Goal: Task Accomplishment & Management: Complete application form

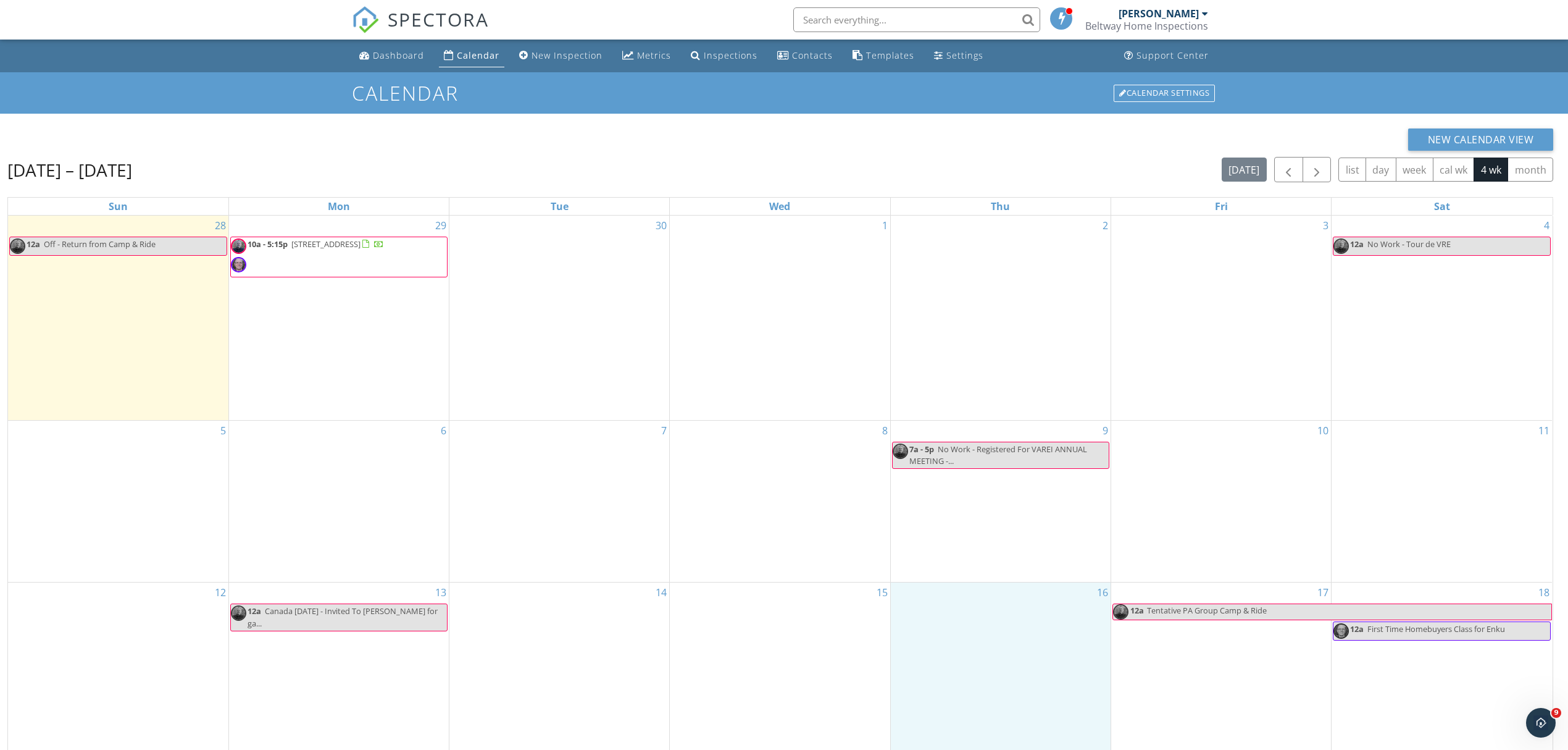
click at [976, 644] on div "16" at bounding box center [1000, 678] width 220 height 193
click at [997, 615] on link "Event" at bounding box center [999, 612] width 63 height 20
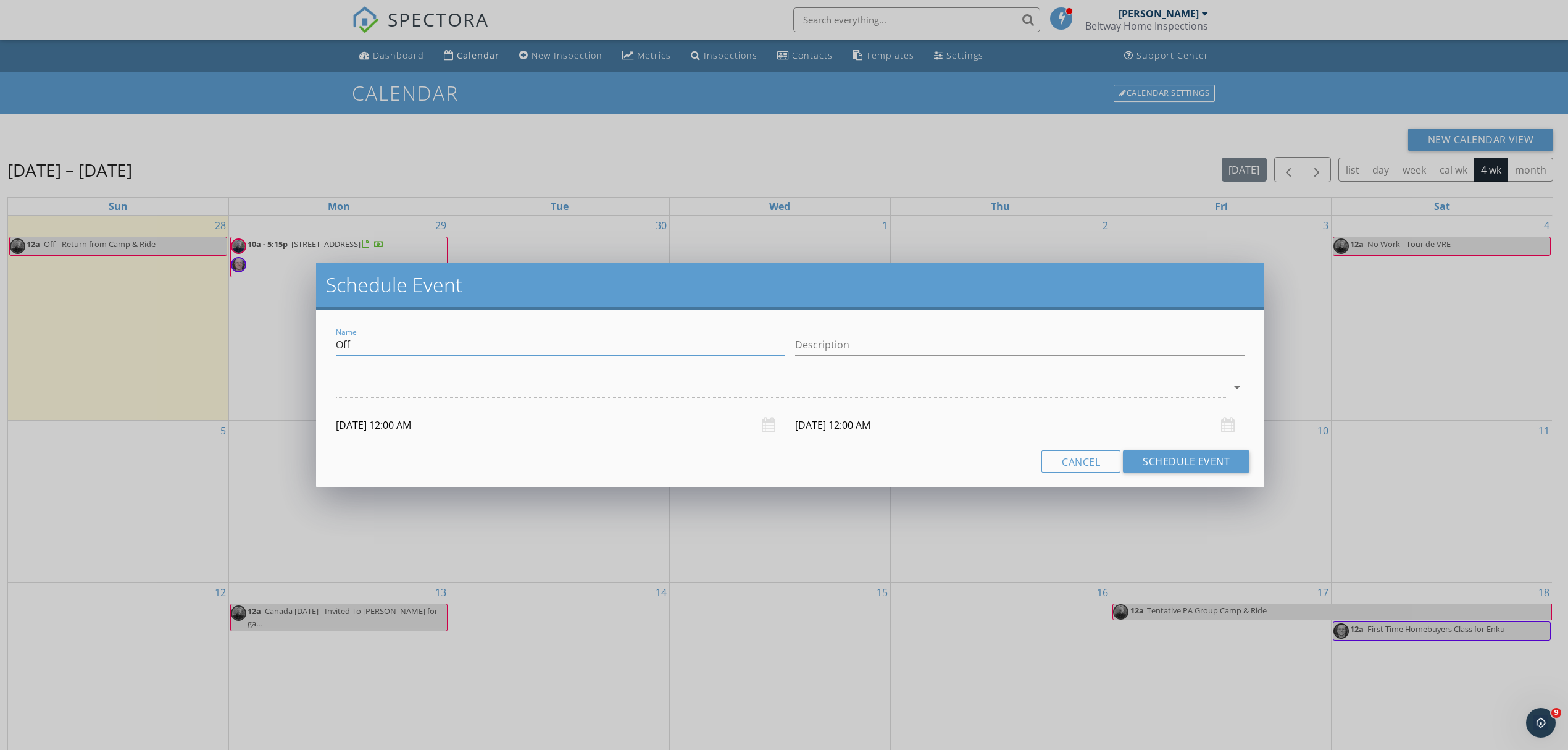
drag, startPoint x: 378, startPoint y: 346, endPoint x: 282, endPoint y: 347, distance: 96.0
click at [282, 347] on div "Schedule Event Name Off Description arrow_drop_down 10/16/2025 12:00 AM 10/17/2…" at bounding box center [784, 375] width 1568 height 750
type input "No Work Unless Simple - Final Prep For Camp & Bike Weekend"
click at [439, 372] on div "check_box_outline_blank Dennis Pelczynski check_box_outline_blank Greg Svarveru…" at bounding box center [791, 390] width 909 height 40
click at [429, 391] on div at bounding box center [782, 387] width 892 height 21
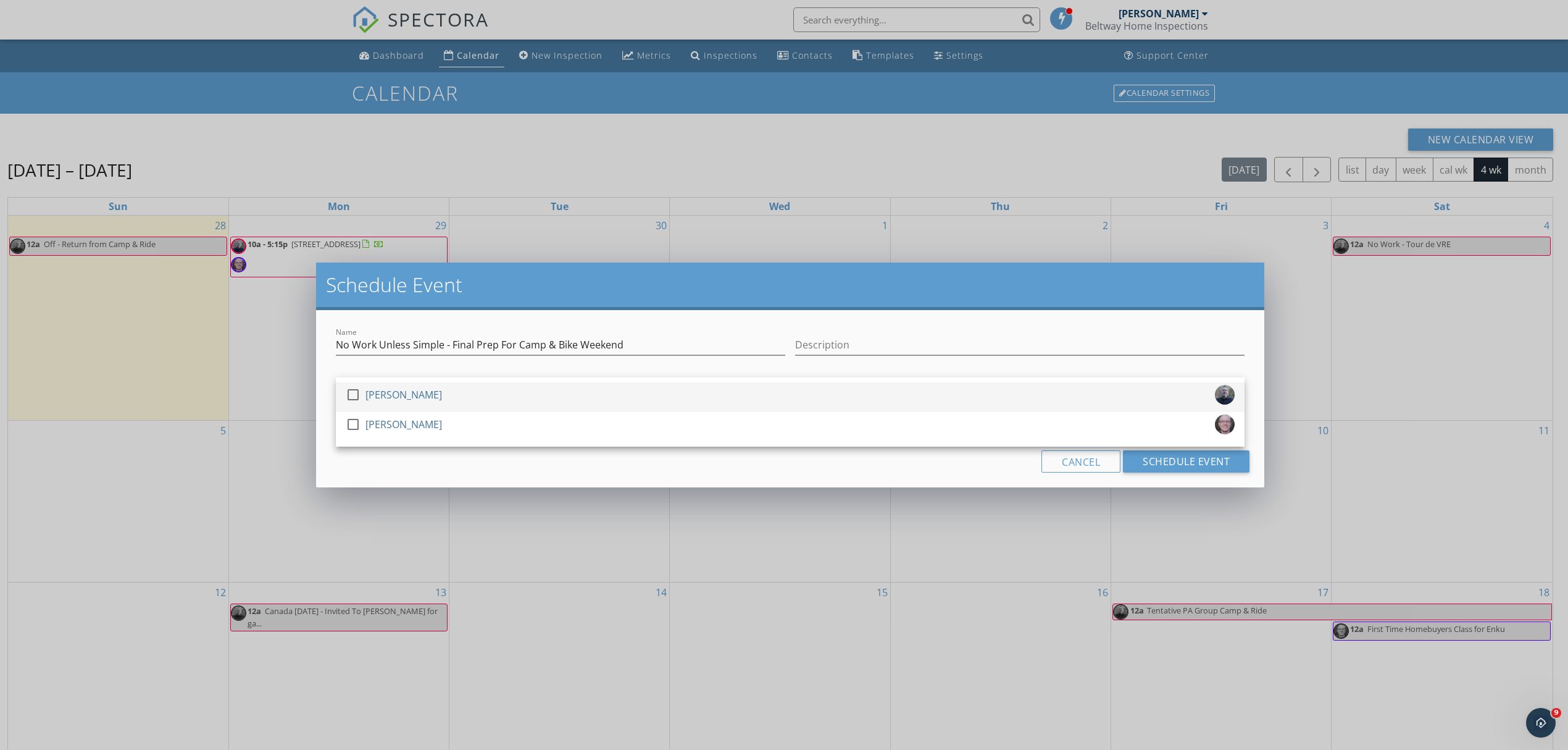
click at [429, 391] on div "[PERSON_NAME]" at bounding box center [403, 394] width 77 height 20
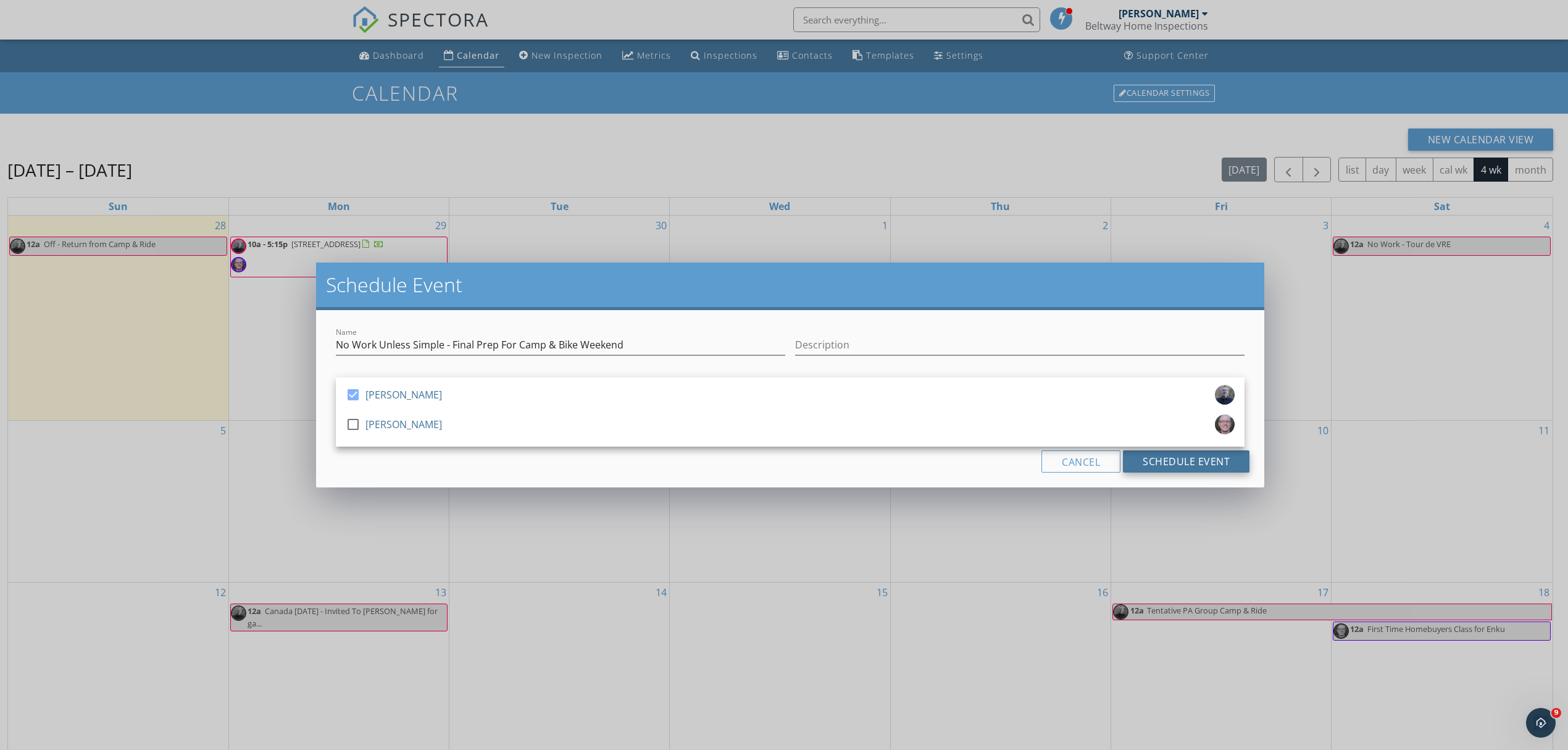
click at [1196, 467] on button "Schedule Event" at bounding box center [1186, 462] width 127 height 23
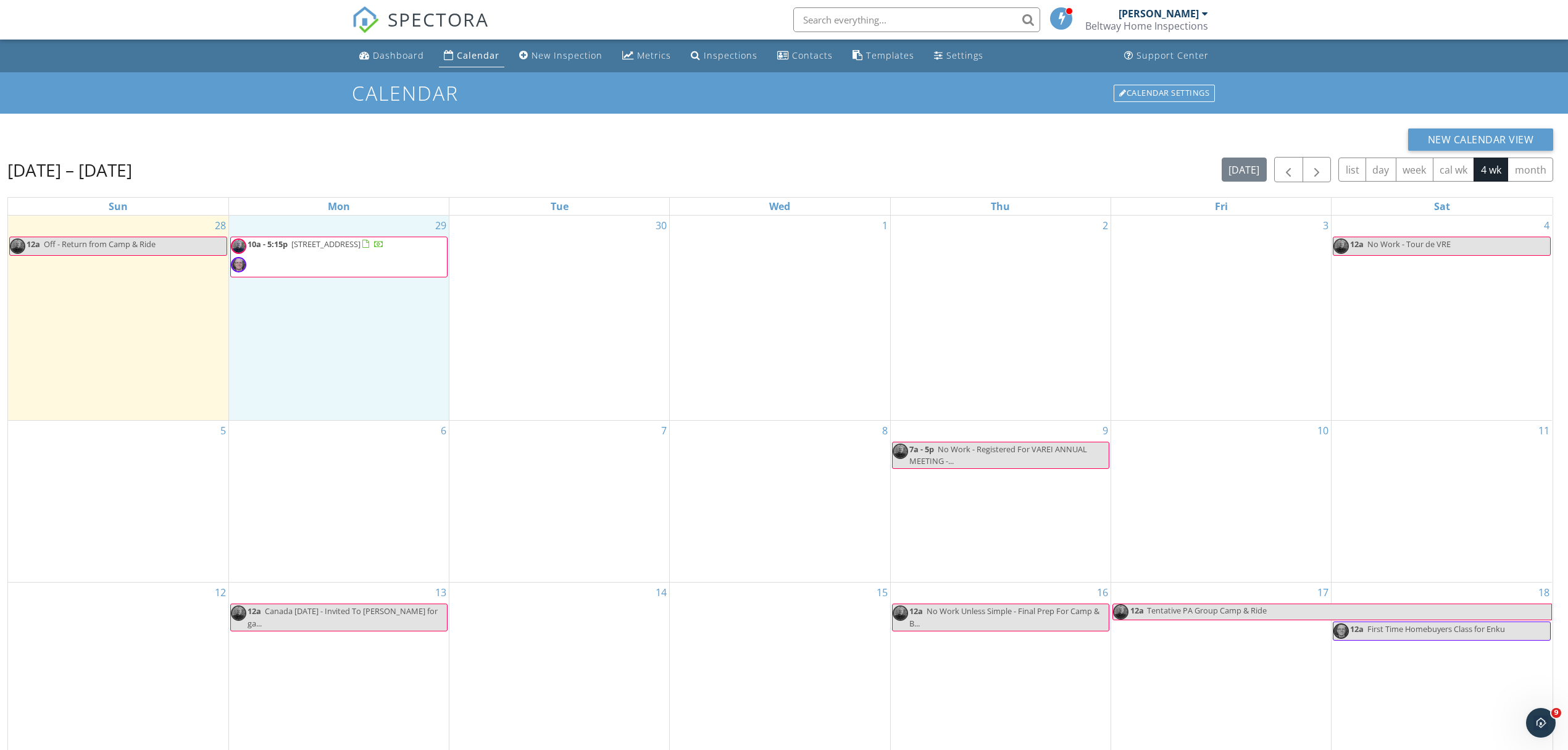
click at [292, 315] on div "29 10a - 5:15p 5005 Ravensworth Rd, Annandale 22003" at bounding box center [339, 317] width 220 height 204
click at [349, 264] on link "Inspection" at bounding box center [337, 264] width 63 height 20
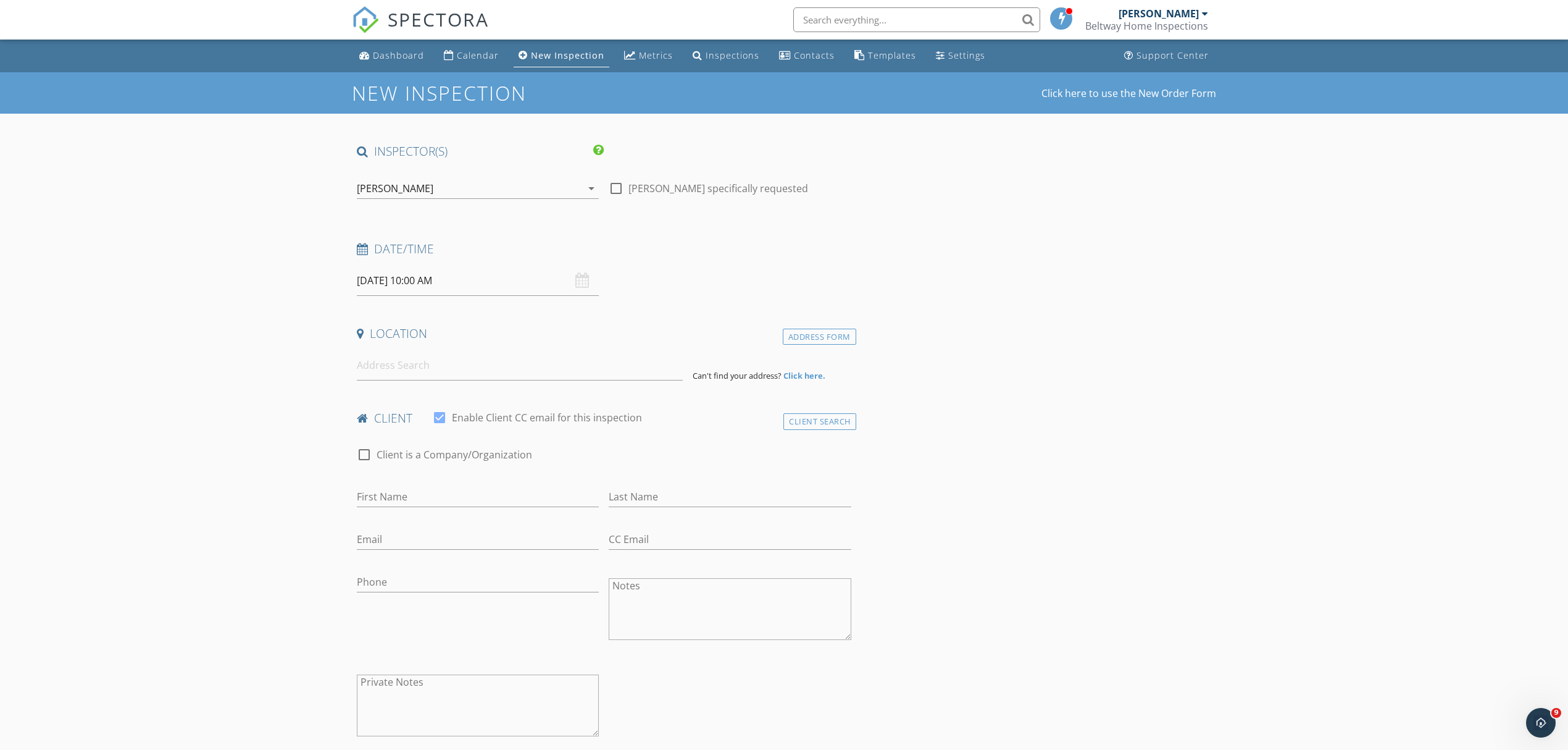
click at [418, 282] on input "09/29/2025 10:00 AM" at bounding box center [478, 281] width 242 height 30
type input "11"
type input "09/29/2025 11:00 AM"
click at [426, 485] on span at bounding box center [428, 485] width 9 height 12
type input "12"
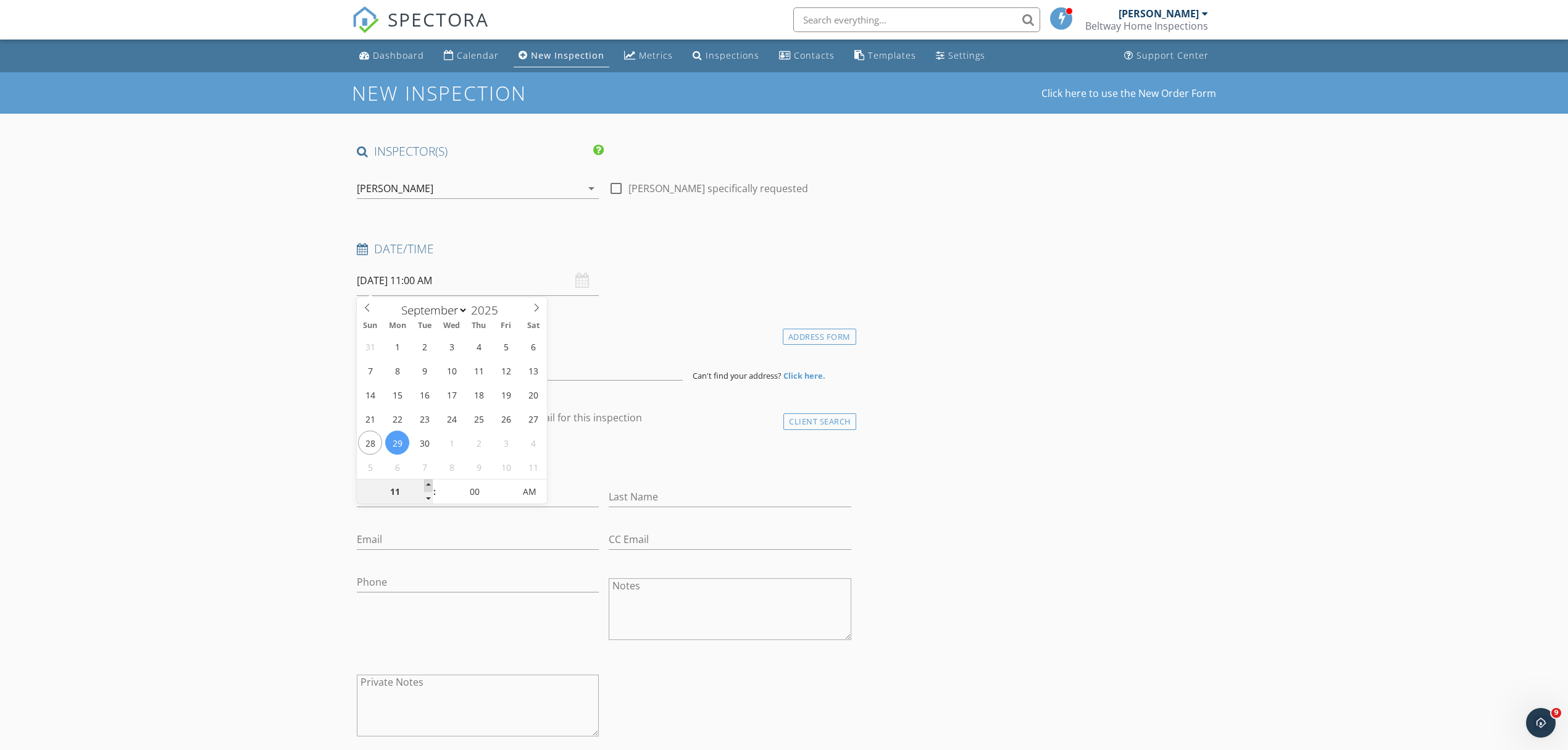
type input "09/29/2025 12:00 PM"
click at [426, 485] on span at bounding box center [428, 485] width 9 height 12
type input "01"
type input "09/29/2025 1:00 PM"
click at [426, 485] on span at bounding box center [428, 485] width 9 height 12
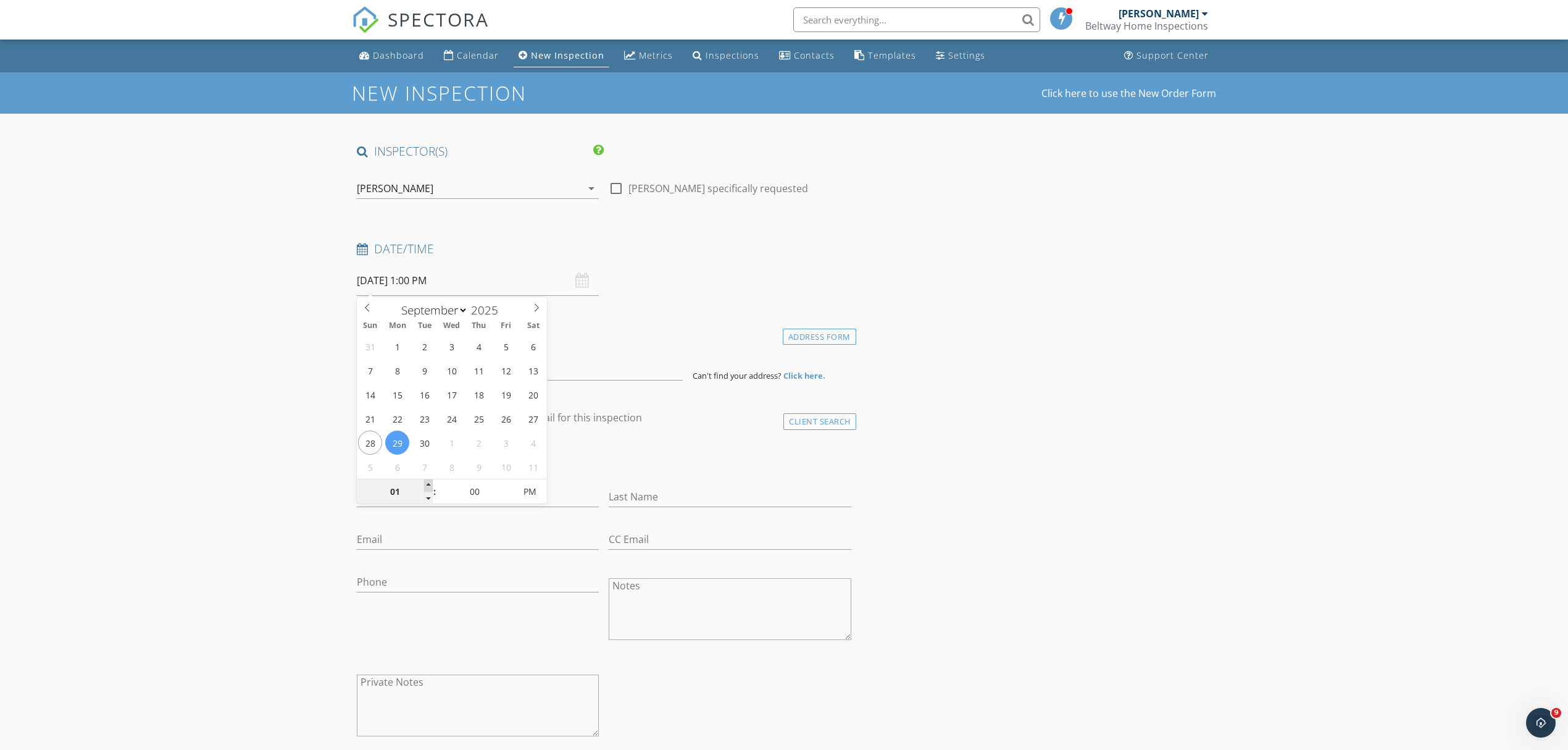
type input "02"
type input "09/29/2025 2:00 PM"
click at [426, 485] on span at bounding box center [428, 485] width 9 height 12
type input "03"
type input "09/29/2025 3:00 PM"
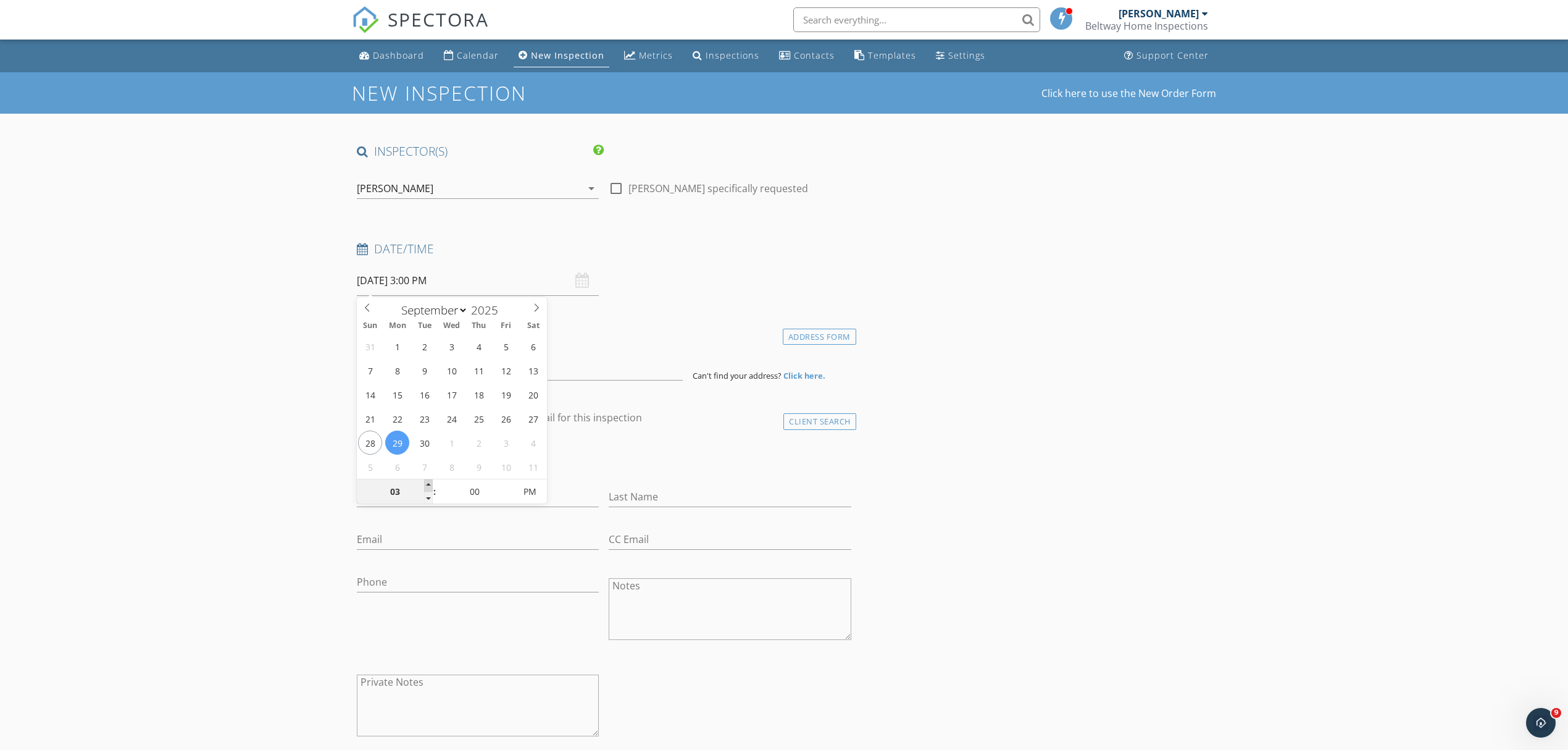
click at [426, 485] on span at bounding box center [428, 485] width 9 height 12
type input "05"
type input "09/29/2025 3:05 PM"
click at [507, 486] on span at bounding box center [507, 485] width 9 height 12
type input "10"
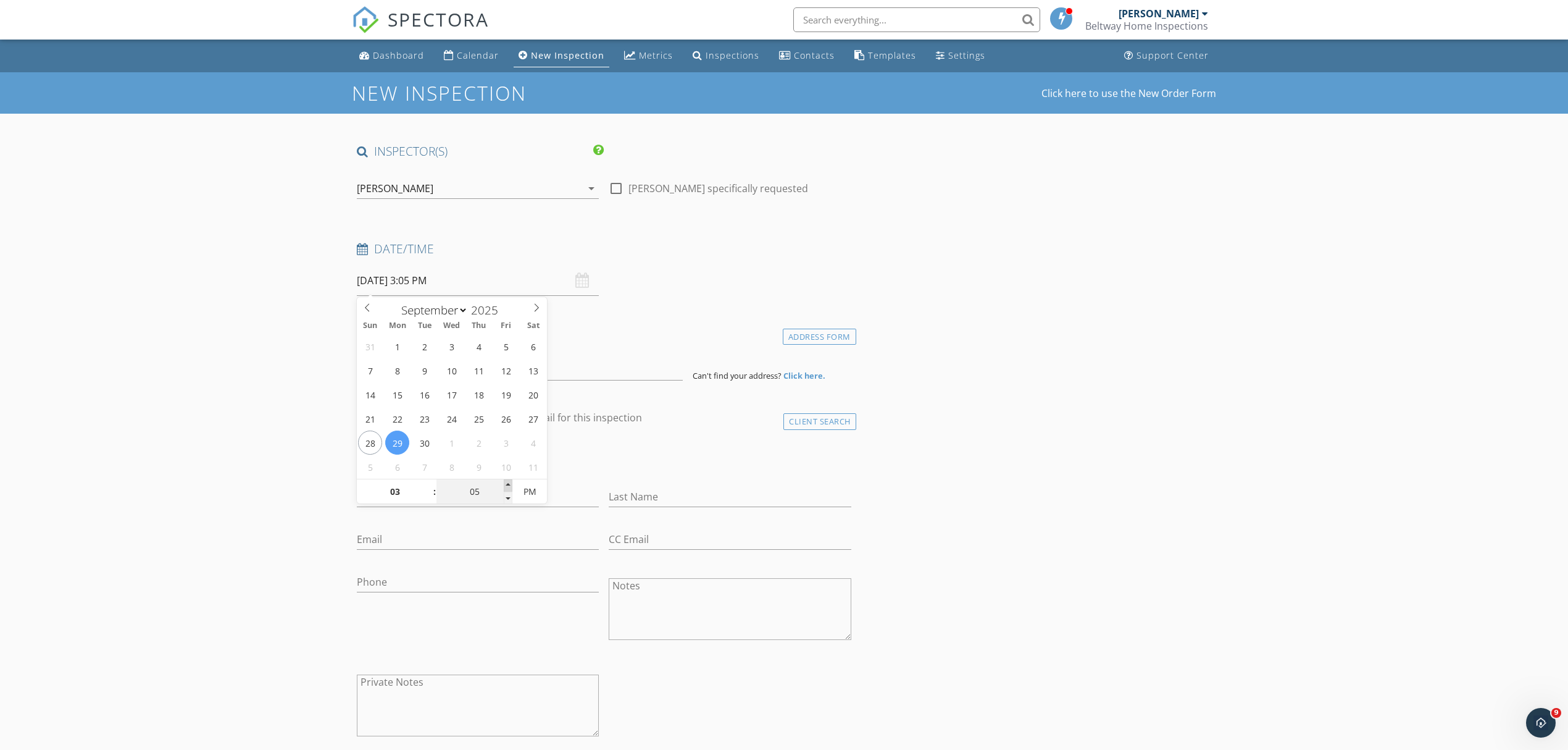
type input "09/29/2025 3:10 PM"
click at [507, 486] on span at bounding box center [507, 485] width 9 height 12
type input "15"
type input "[DATE] 3:15 PM"
click at [507, 486] on span at bounding box center [507, 485] width 9 height 12
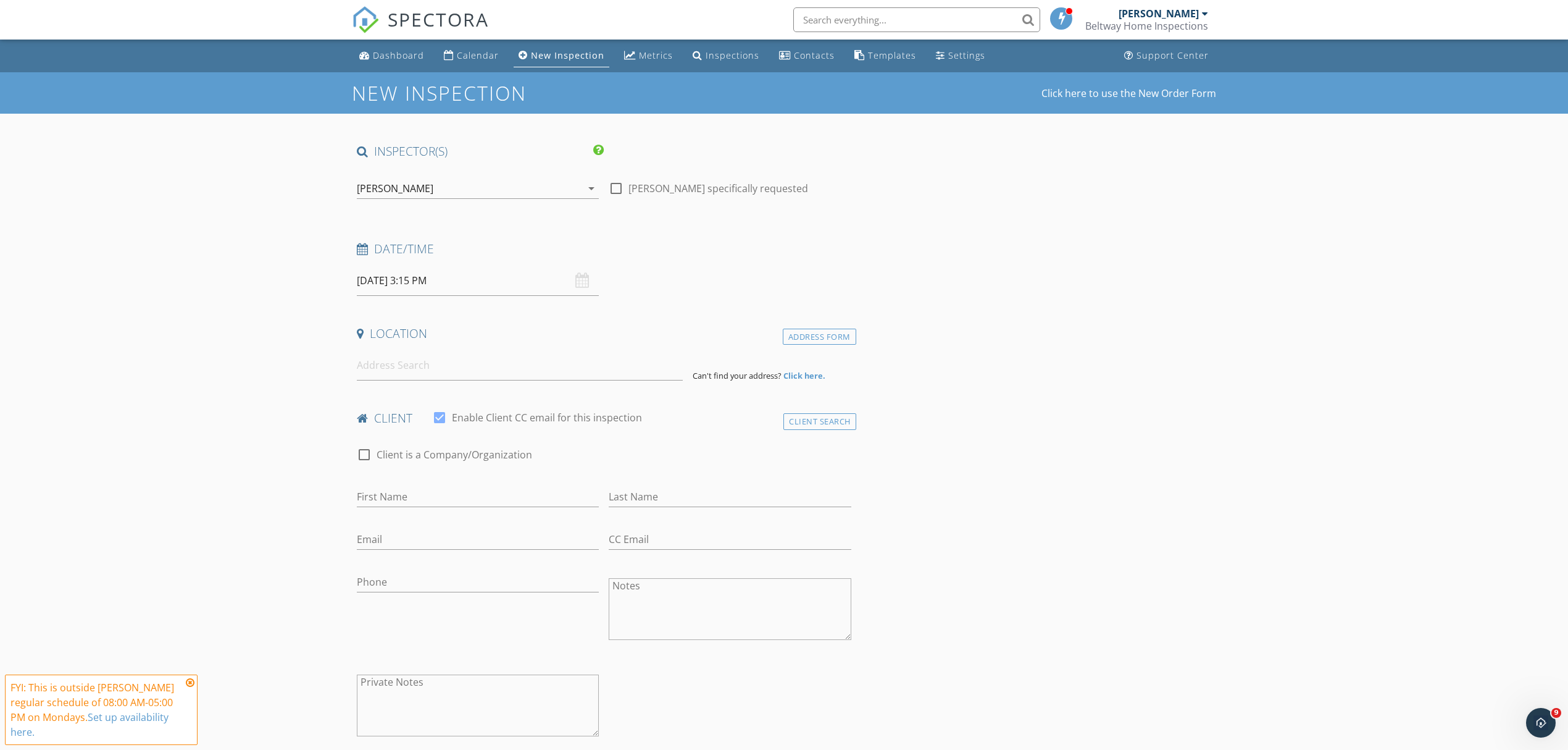
click at [793, 289] on div "Date/Time 09/29/2025 3:15 PM" at bounding box center [605, 268] width 504 height 55
click at [430, 371] on input at bounding box center [520, 366] width 326 height 30
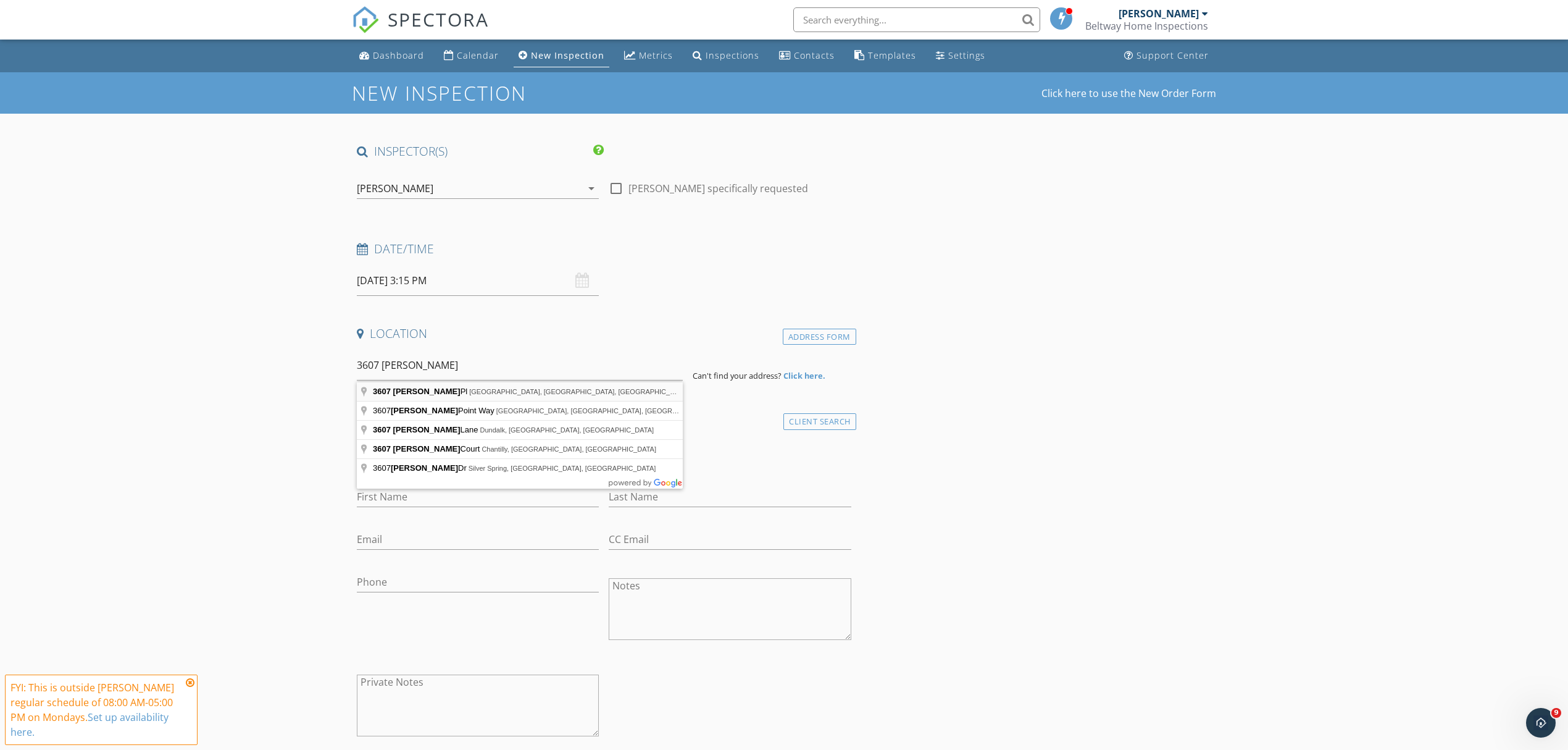
type input "3607 Norris Pl, Alexandria, VA, USA"
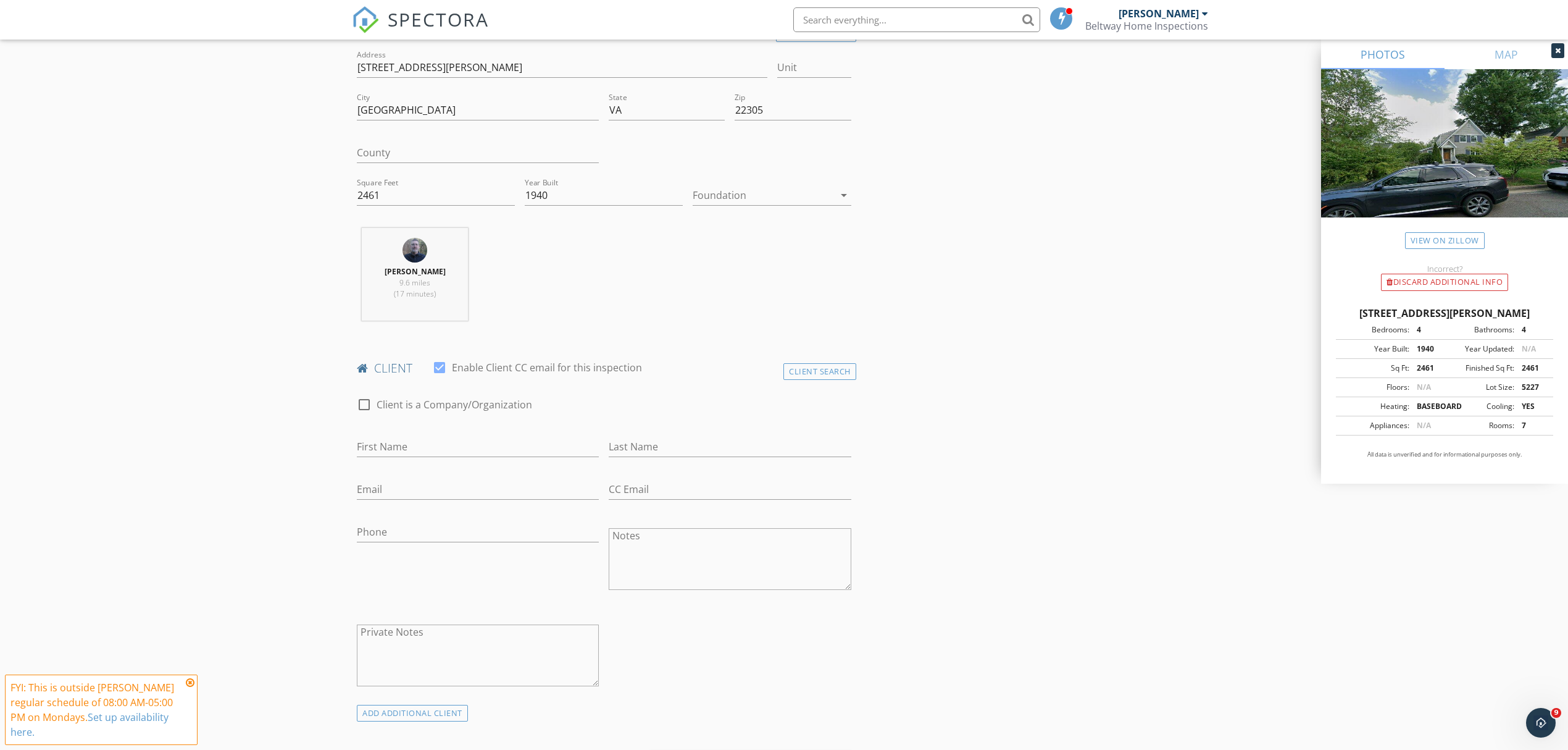
scroll to position [329, 0]
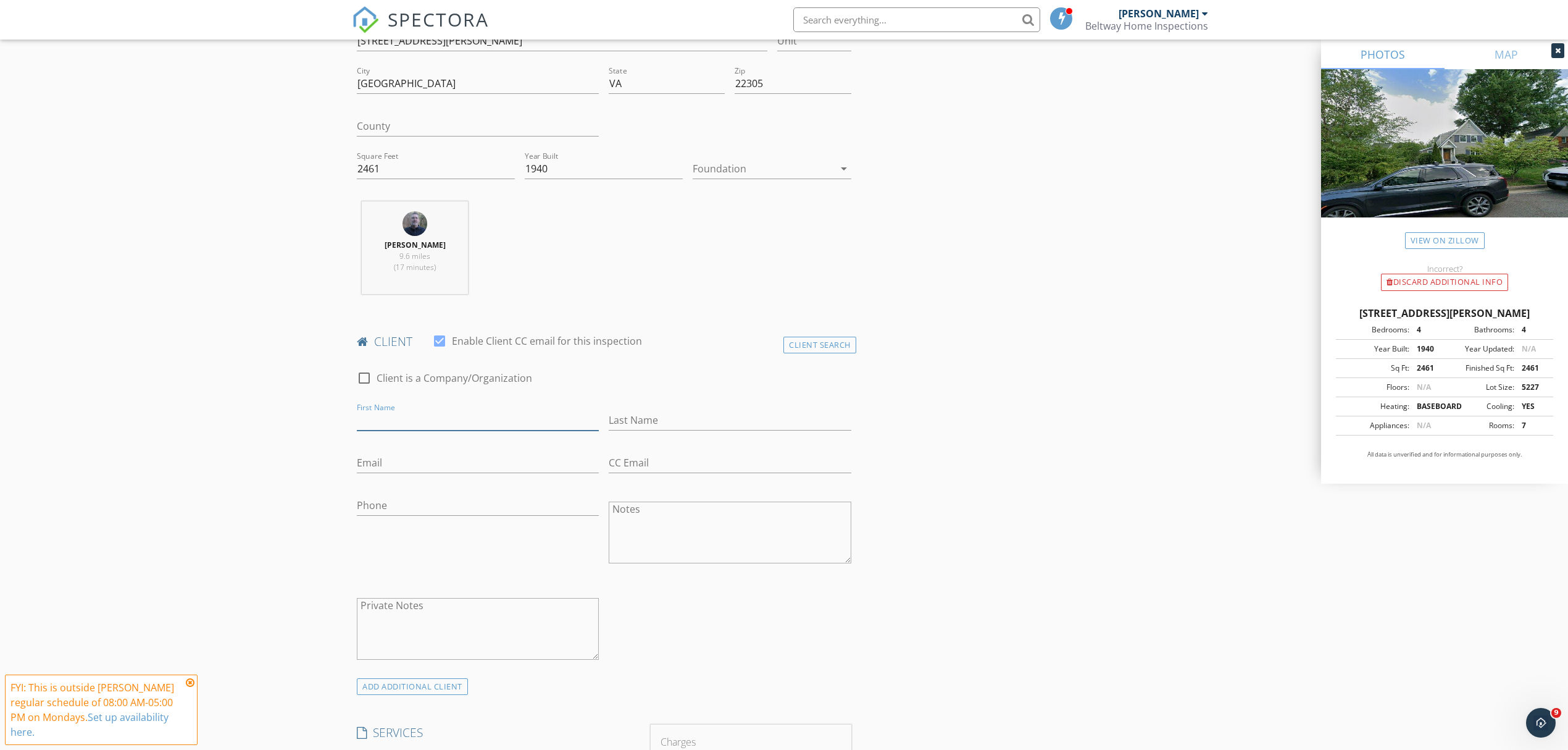
click at [410, 420] on input "First Name" at bounding box center [478, 420] width 242 height 21
type input "James & Kelsy"
type input "O'Brien"
click at [417, 467] on input "Email" at bounding box center [478, 463] width 242 height 21
type input "l"
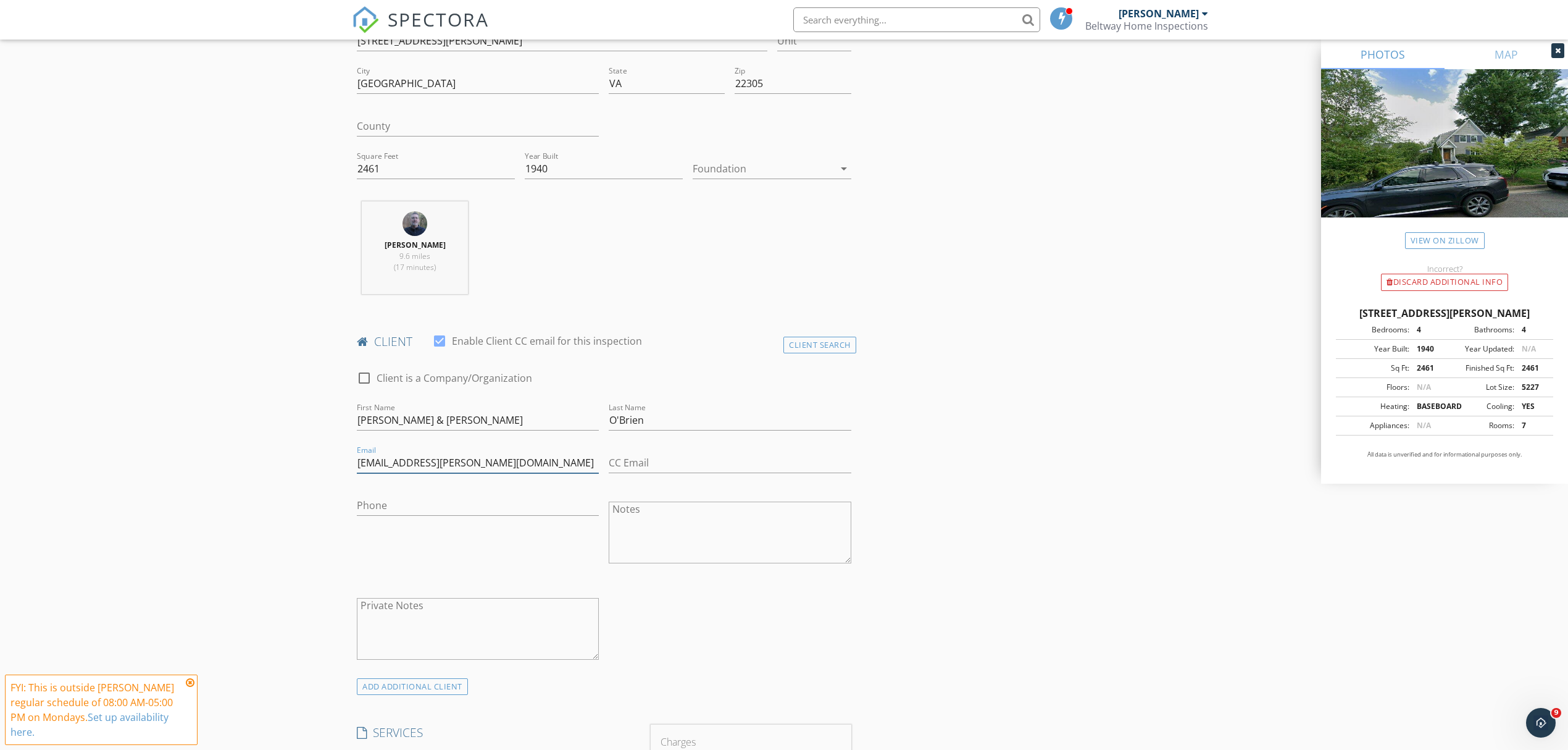
type input "kelsy.mccraw@gmail.com"
drag, startPoint x: 399, startPoint y: 420, endPoint x: 349, endPoint y: 429, distance: 50.8
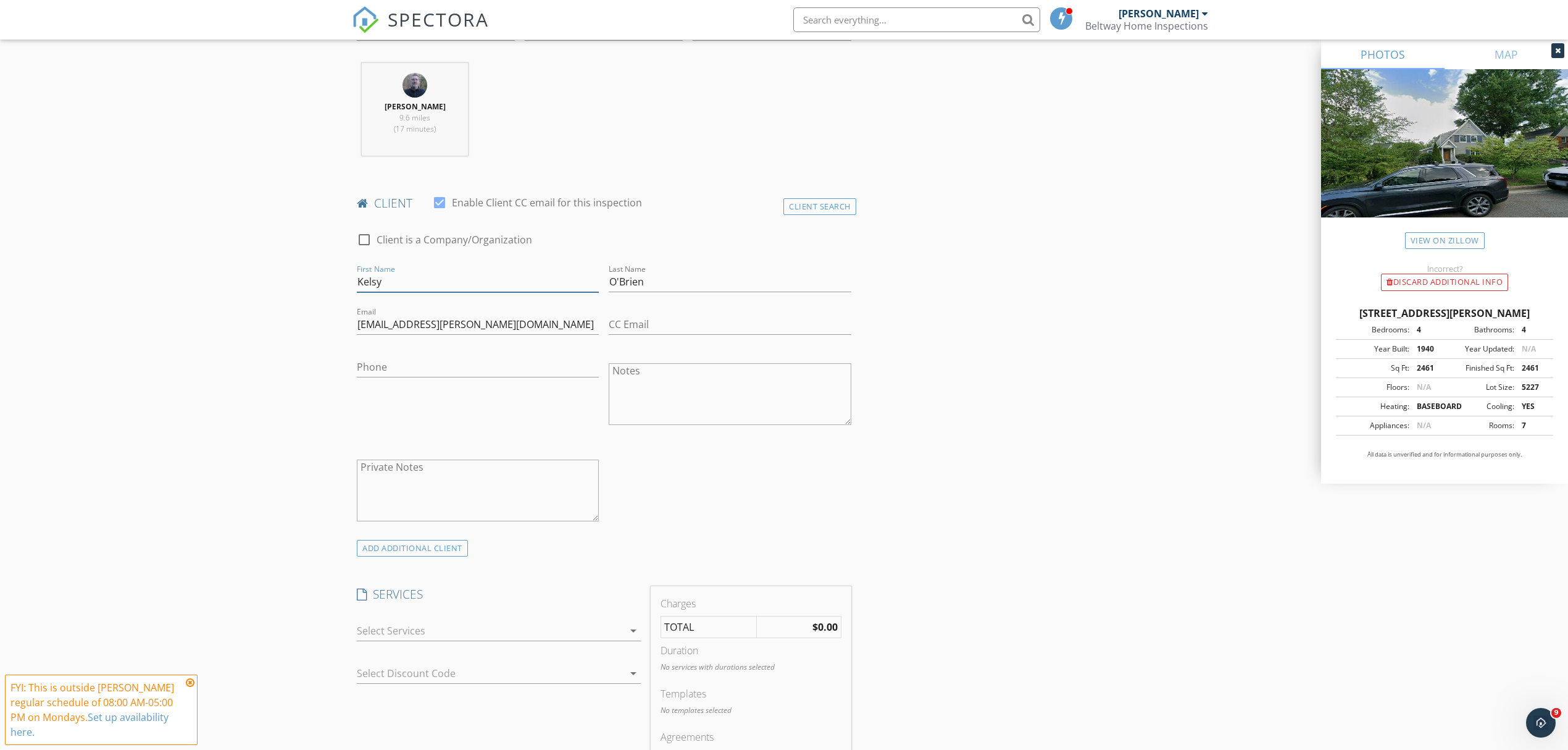
scroll to position [494, 0]
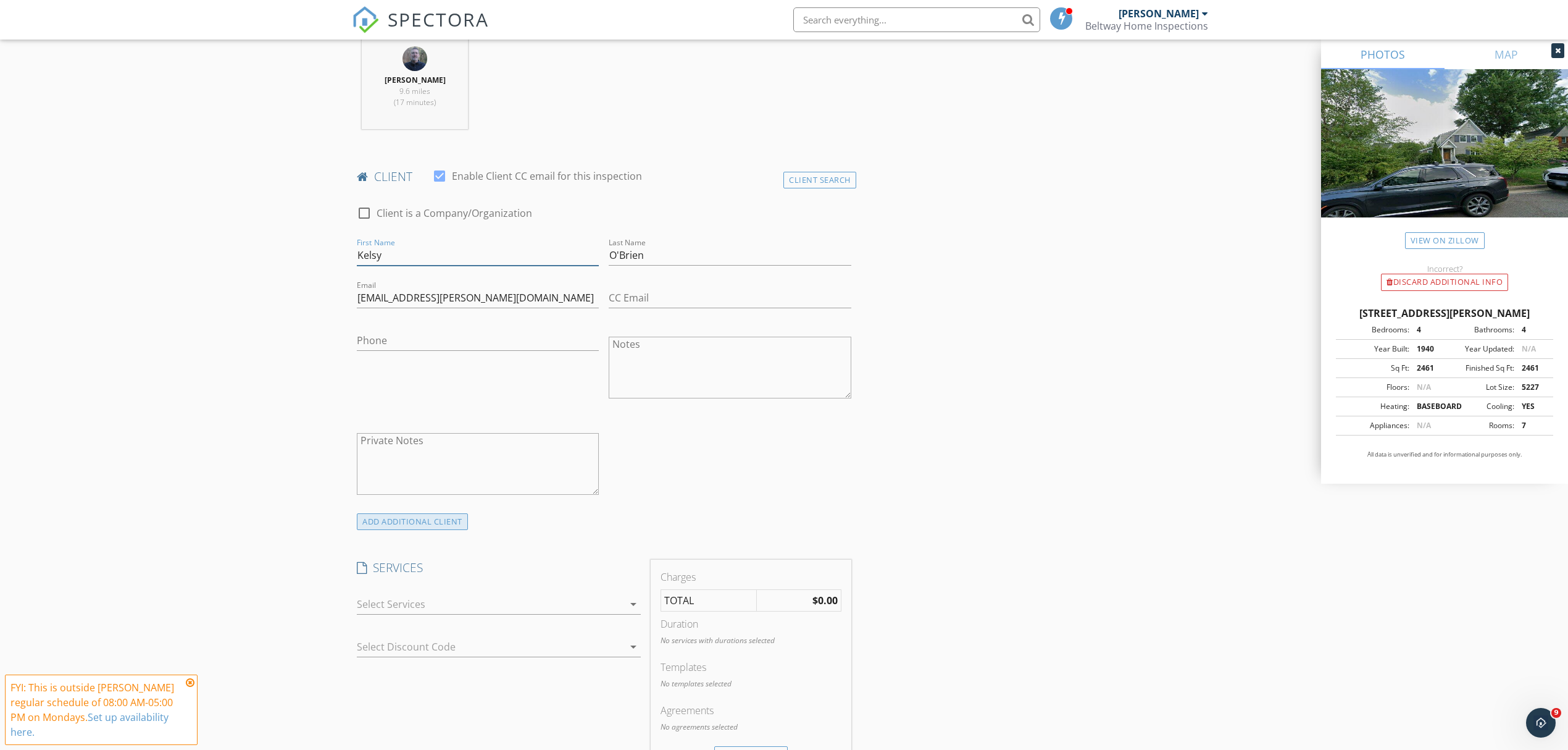
type input "Kelsy"
click at [397, 522] on div "ADD ADDITIONAL client" at bounding box center [413, 521] width 111 height 17
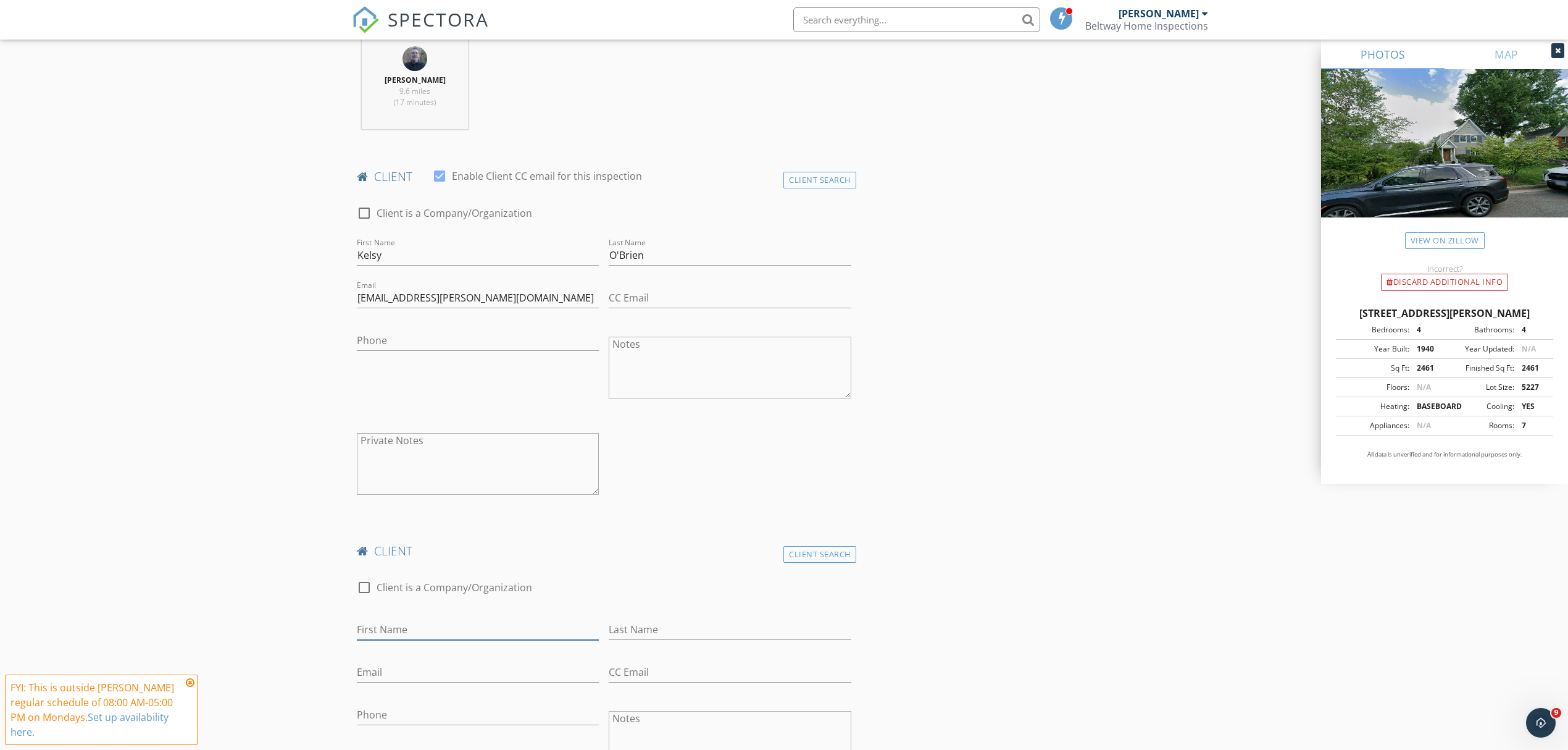
click at [450, 628] on input "First Name" at bounding box center [478, 630] width 242 height 21
type input "James"
type input "O'Brien"
click at [399, 668] on input "Email" at bounding box center [478, 673] width 242 height 21
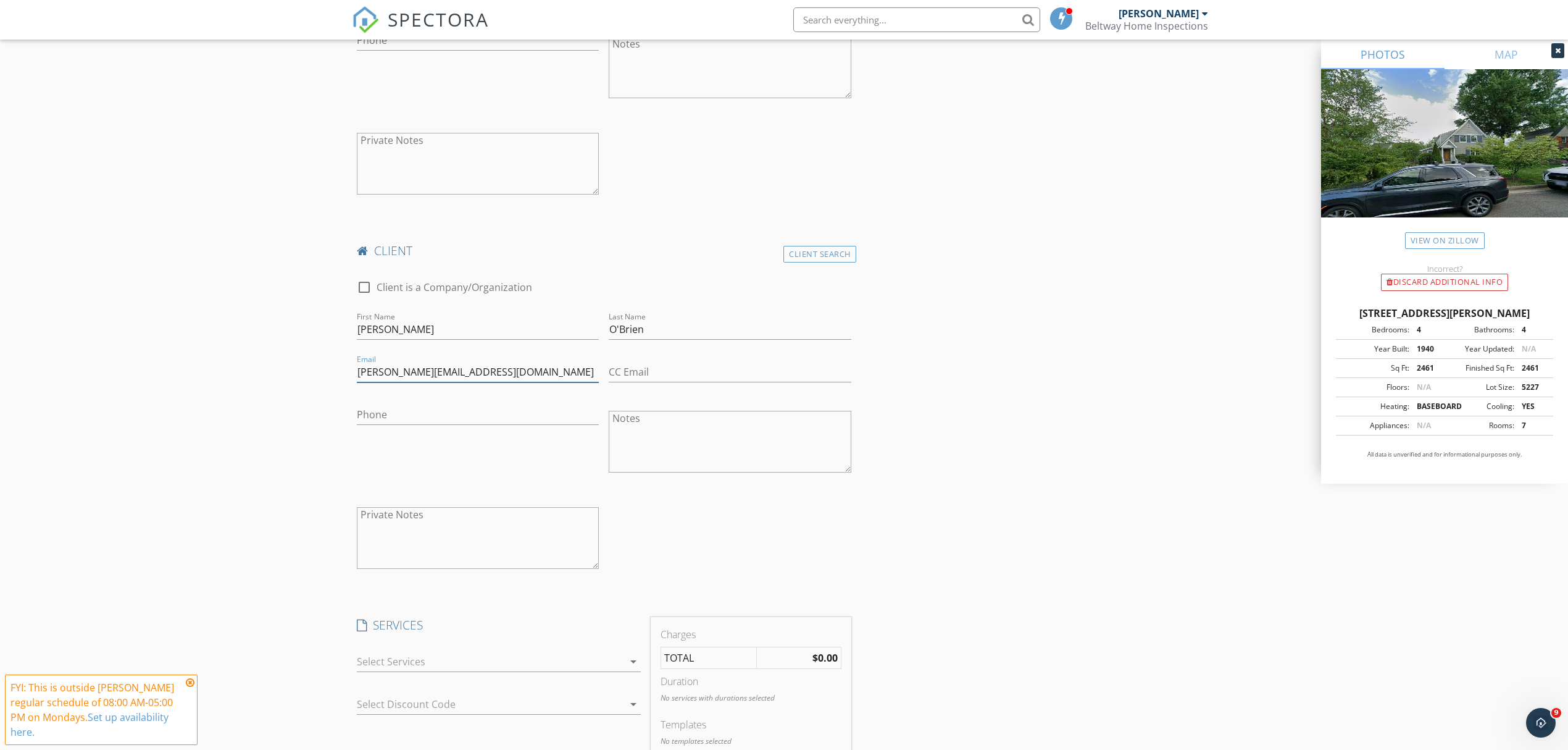
scroll to position [823, 0]
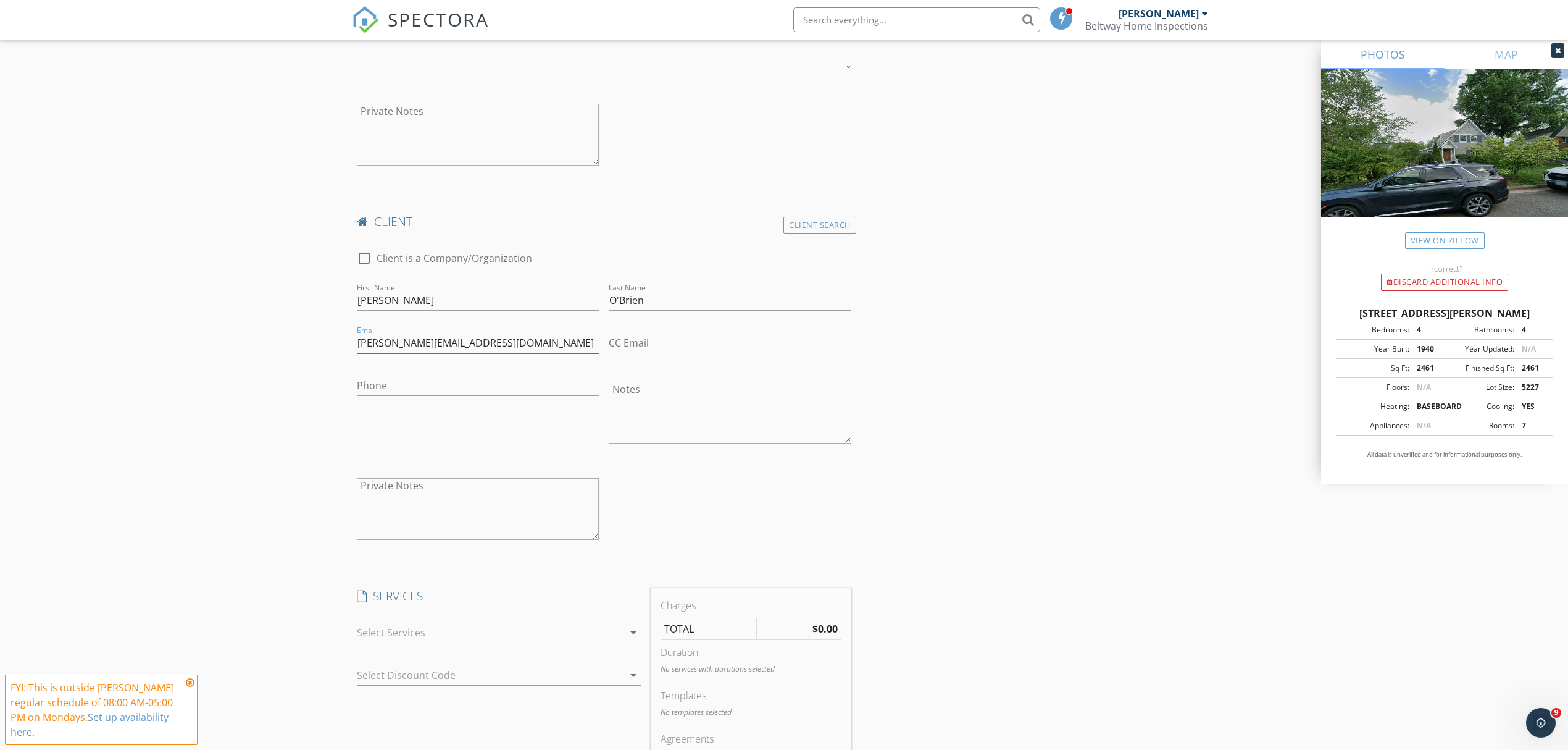
type input "obrien@invariantgr.com"
click at [436, 635] on div at bounding box center [490, 632] width 266 height 20
click at [448, 707] on div "Walk & Talk Consultation" at bounding box center [452, 707] width 115 height 15
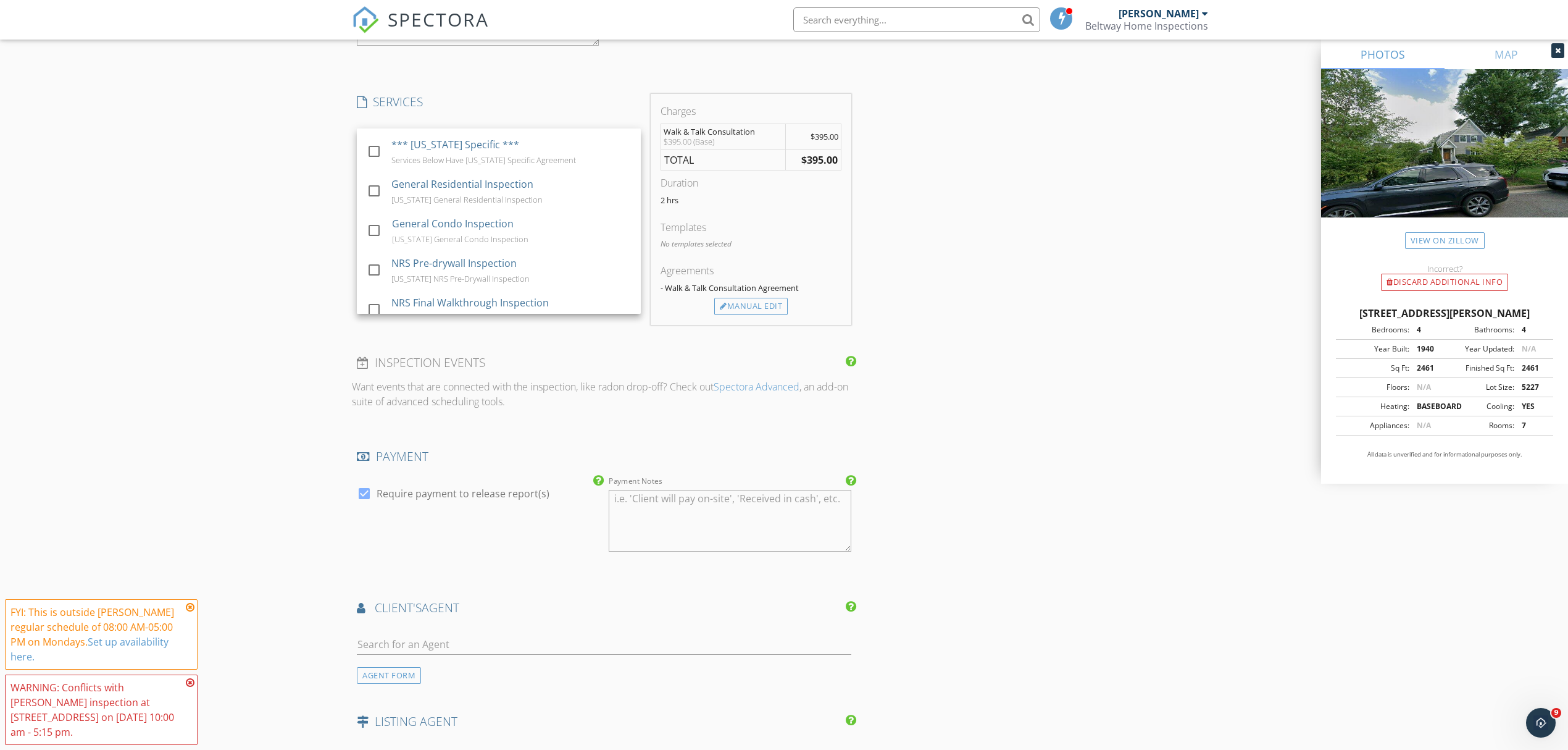
scroll to position [1399, 0]
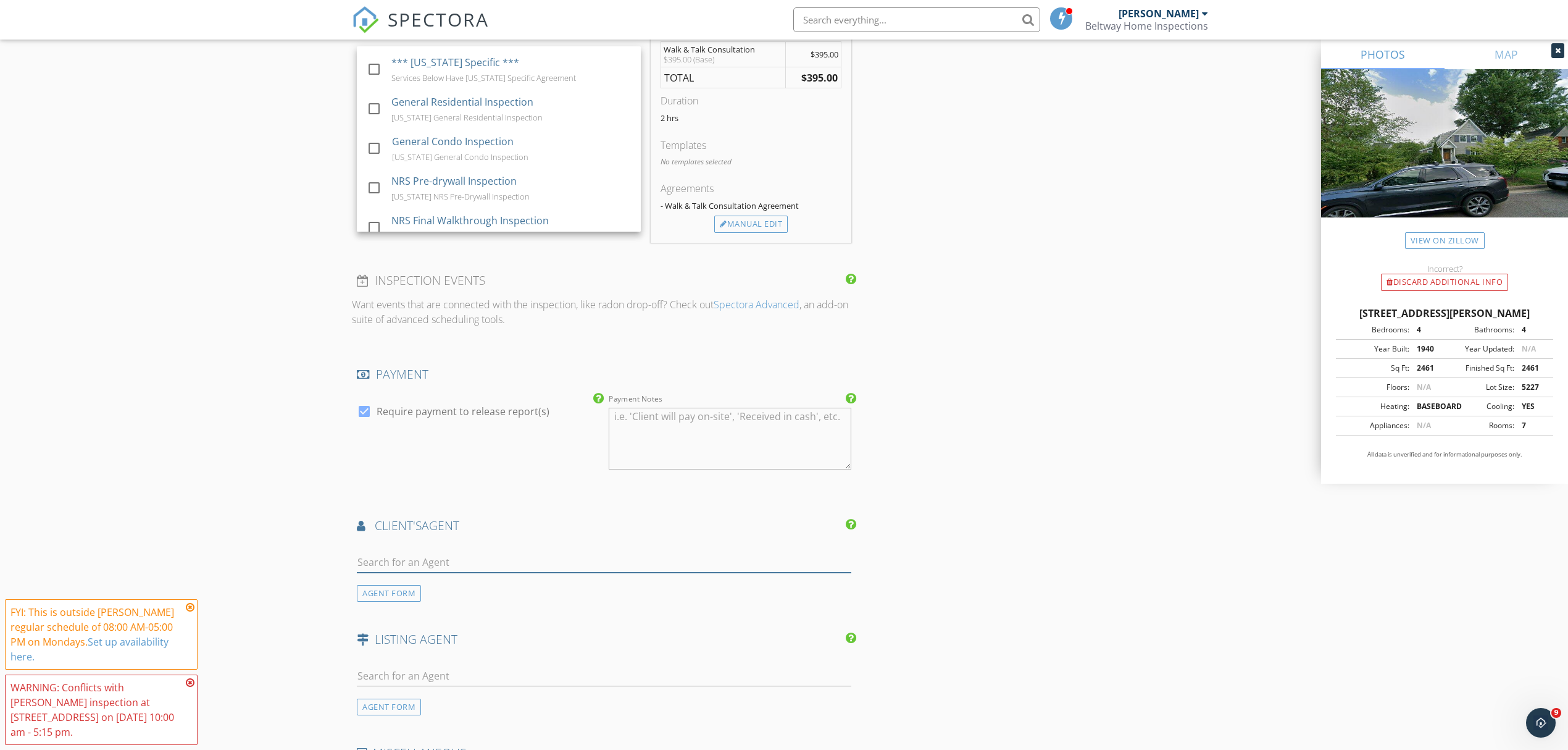
click at [427, 568] on input "text" at bounding box center [605, 562] width 495 height 21
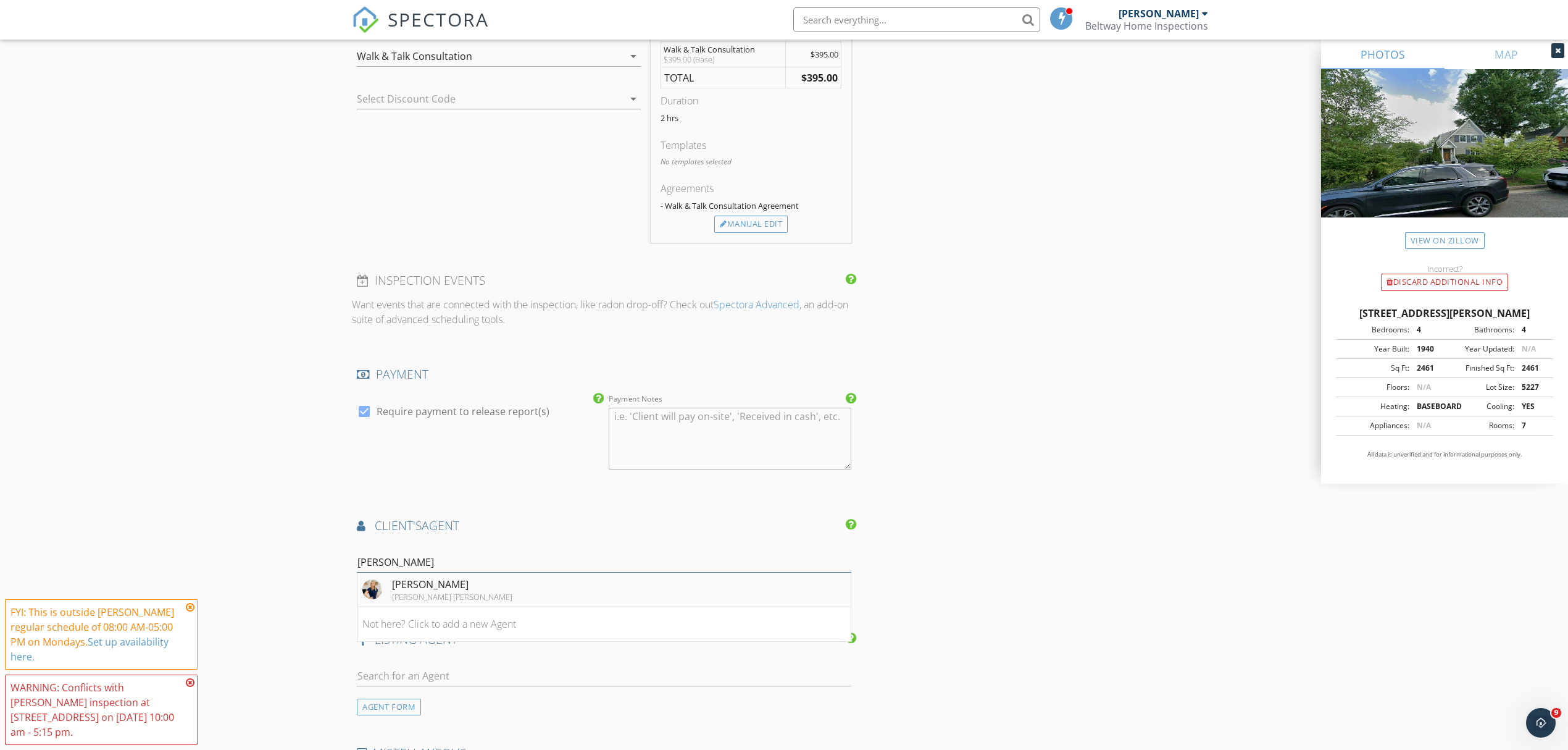
type input "Mick"
click at [435, 583] on div "Micki MacNaughton" at bounding box center [452, 585] width 120 height 15
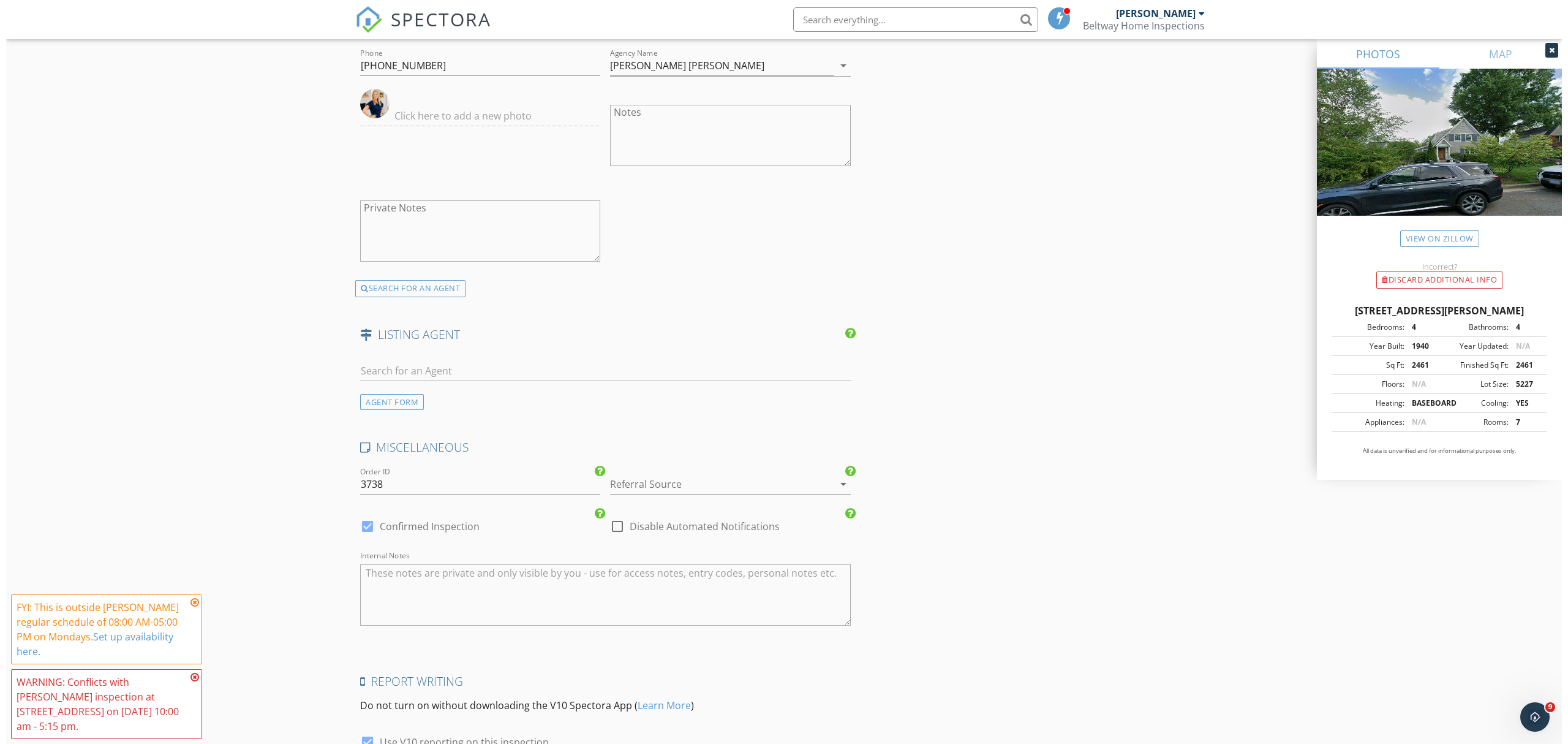
scroll to position [2091, 0]
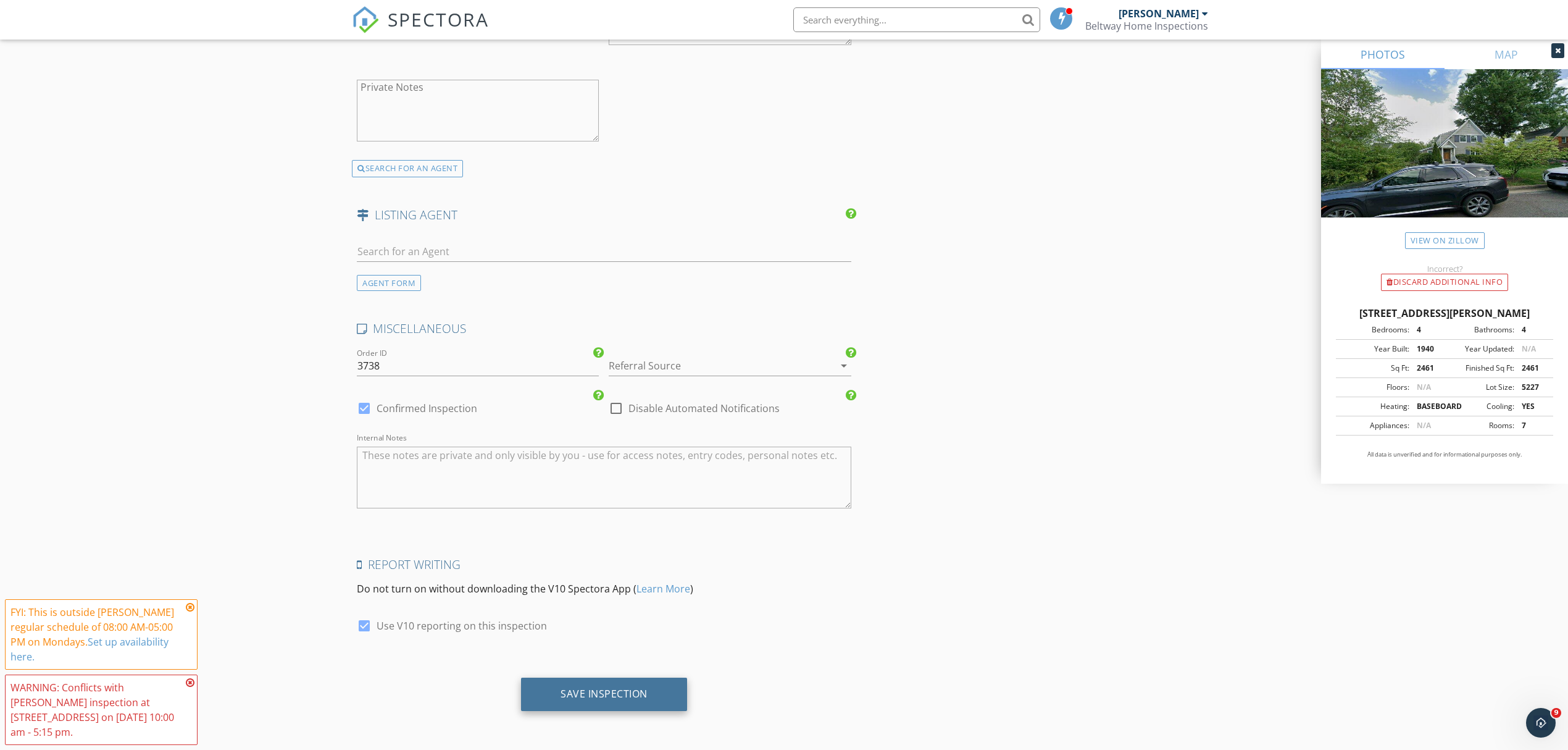
click at [591, 695] on div "Save Inspection" at bounding box center [605, 693] width 87 height 12
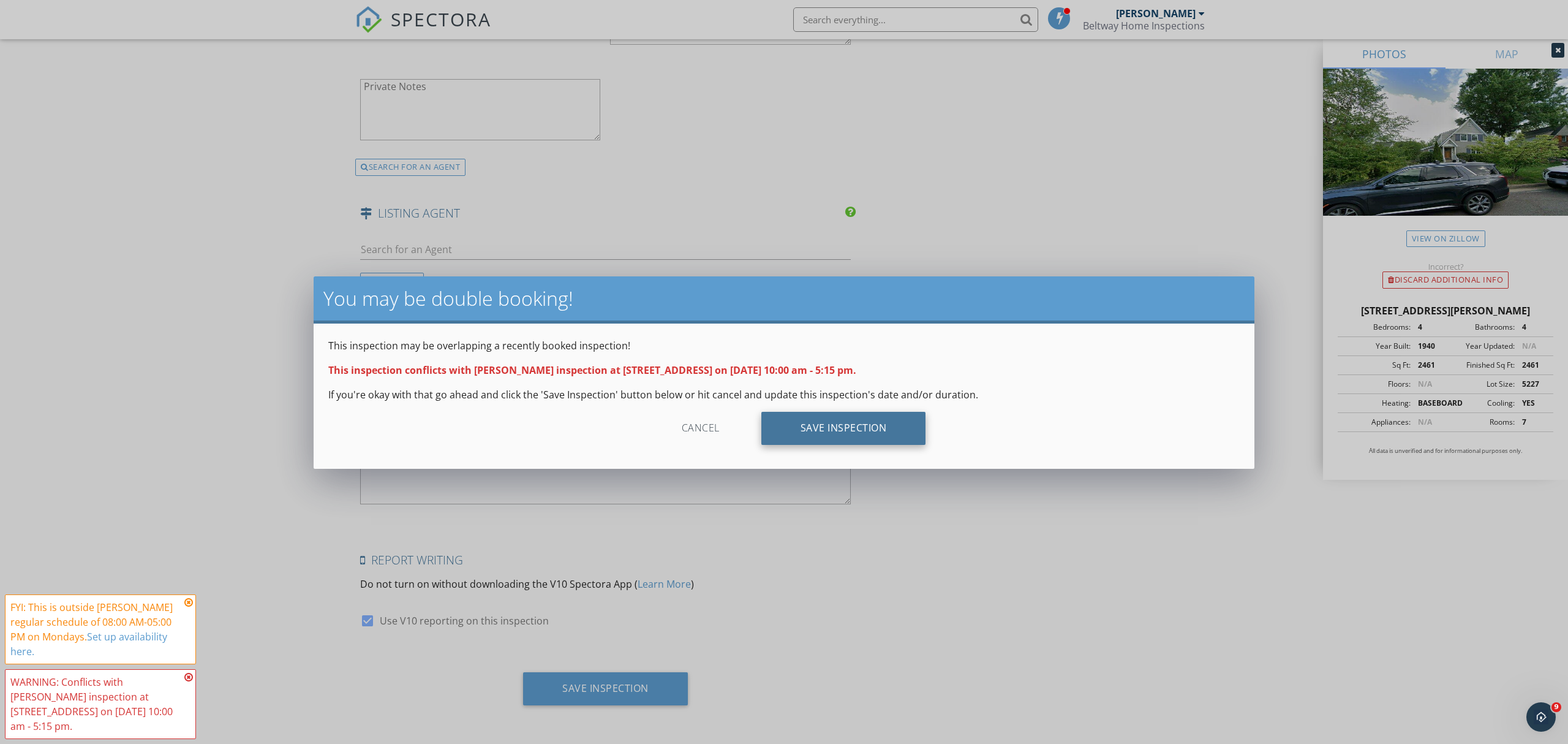
click at [820, 429] on div "Save Inspection" at bounding box center [844, 427] width 165 height 33
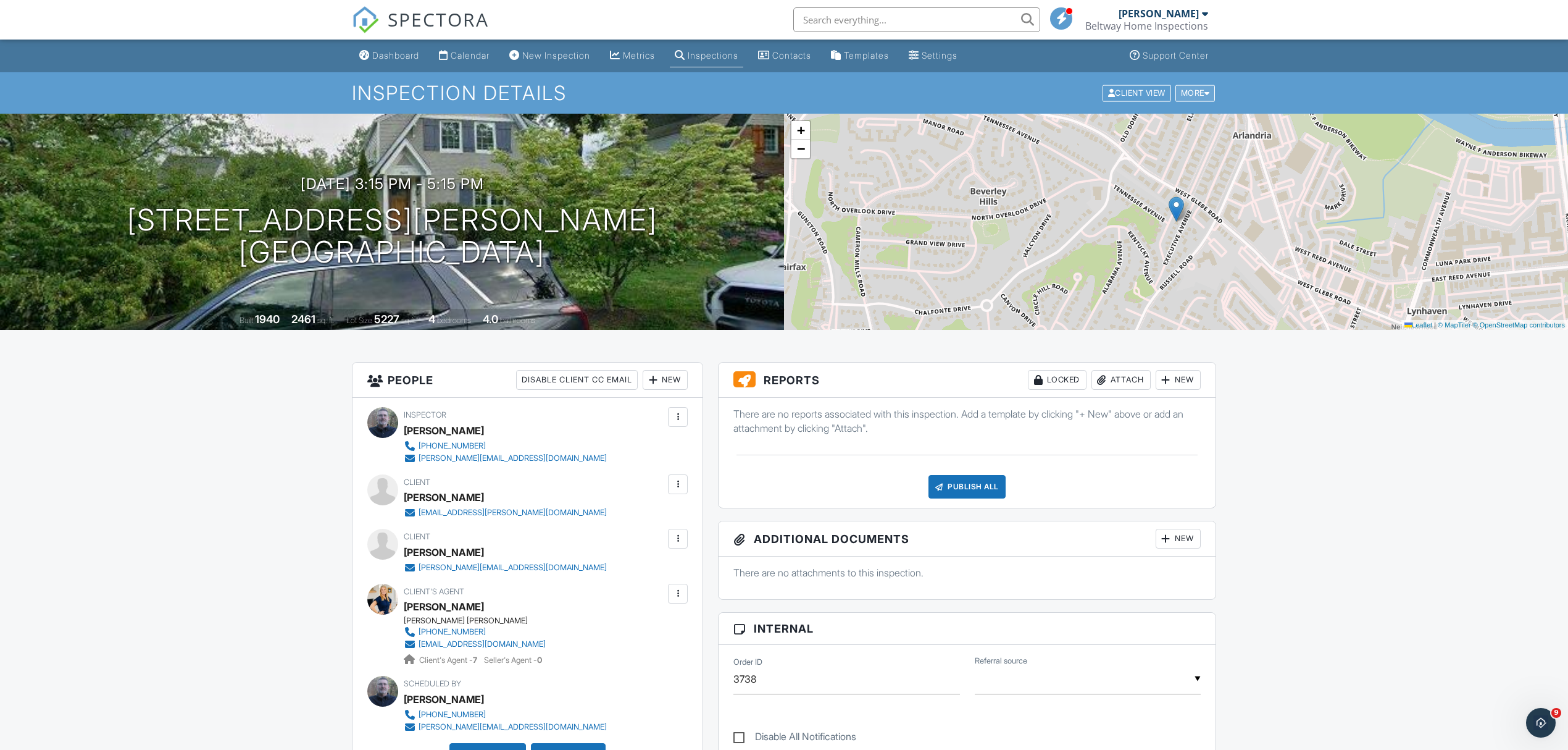
click at [1208, 94] on div at bounding box center [1207, 93] width 6 height 8
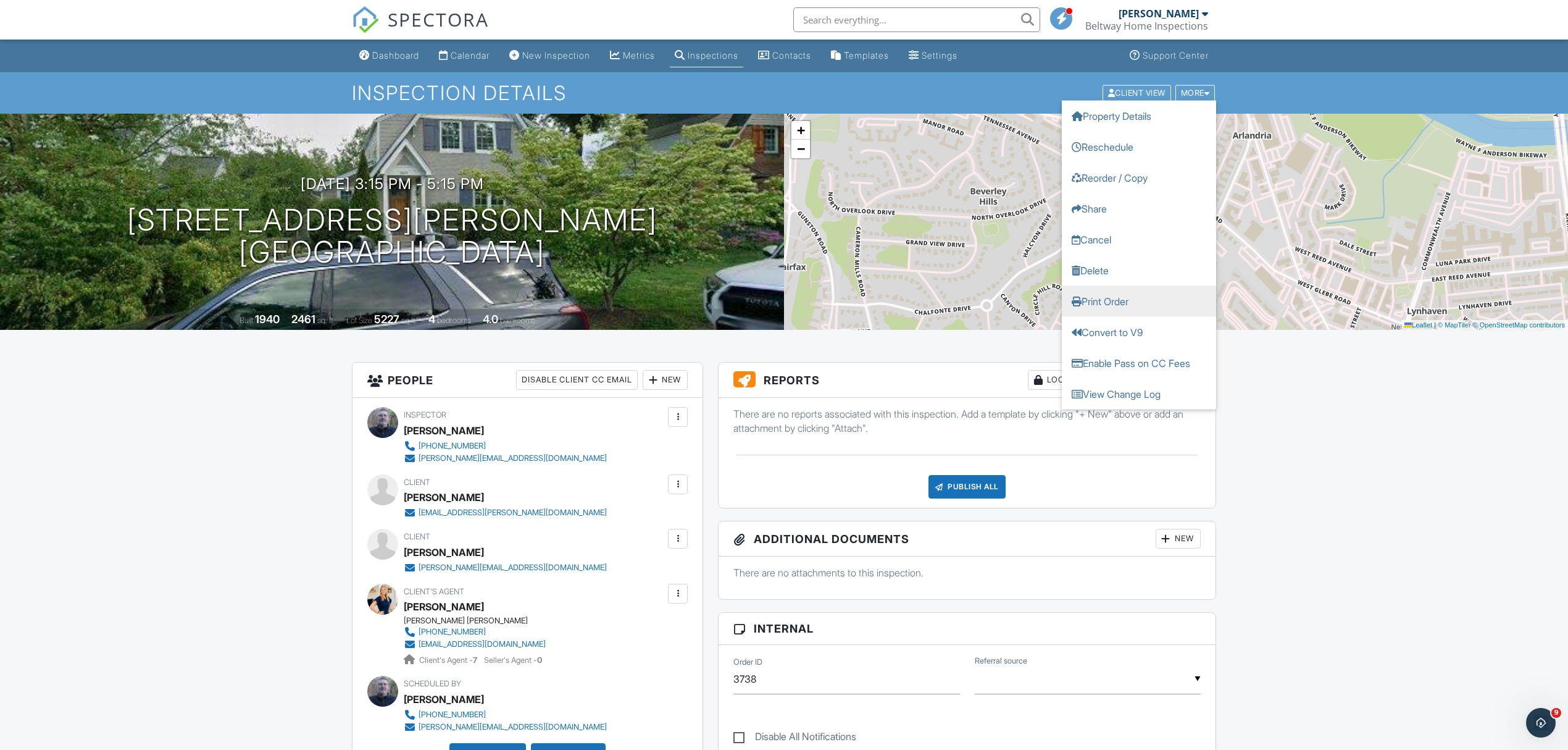
click at [1096, 298] on link "Print Order" at bounding box center [1138, 300] width 154 height 31
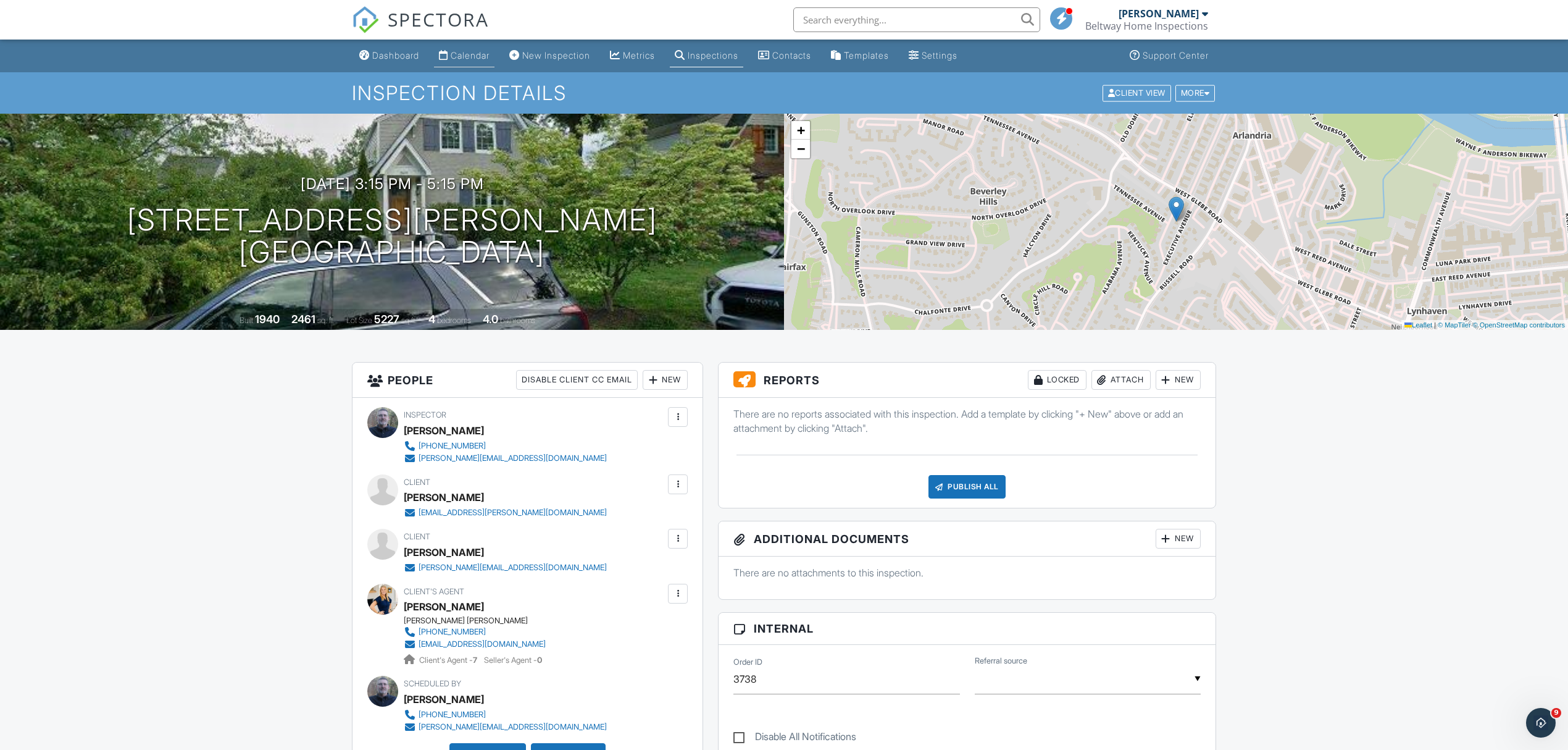
click at [486, 57] on div "Calendar" at bounding box center [469, 55] width 39 height 10
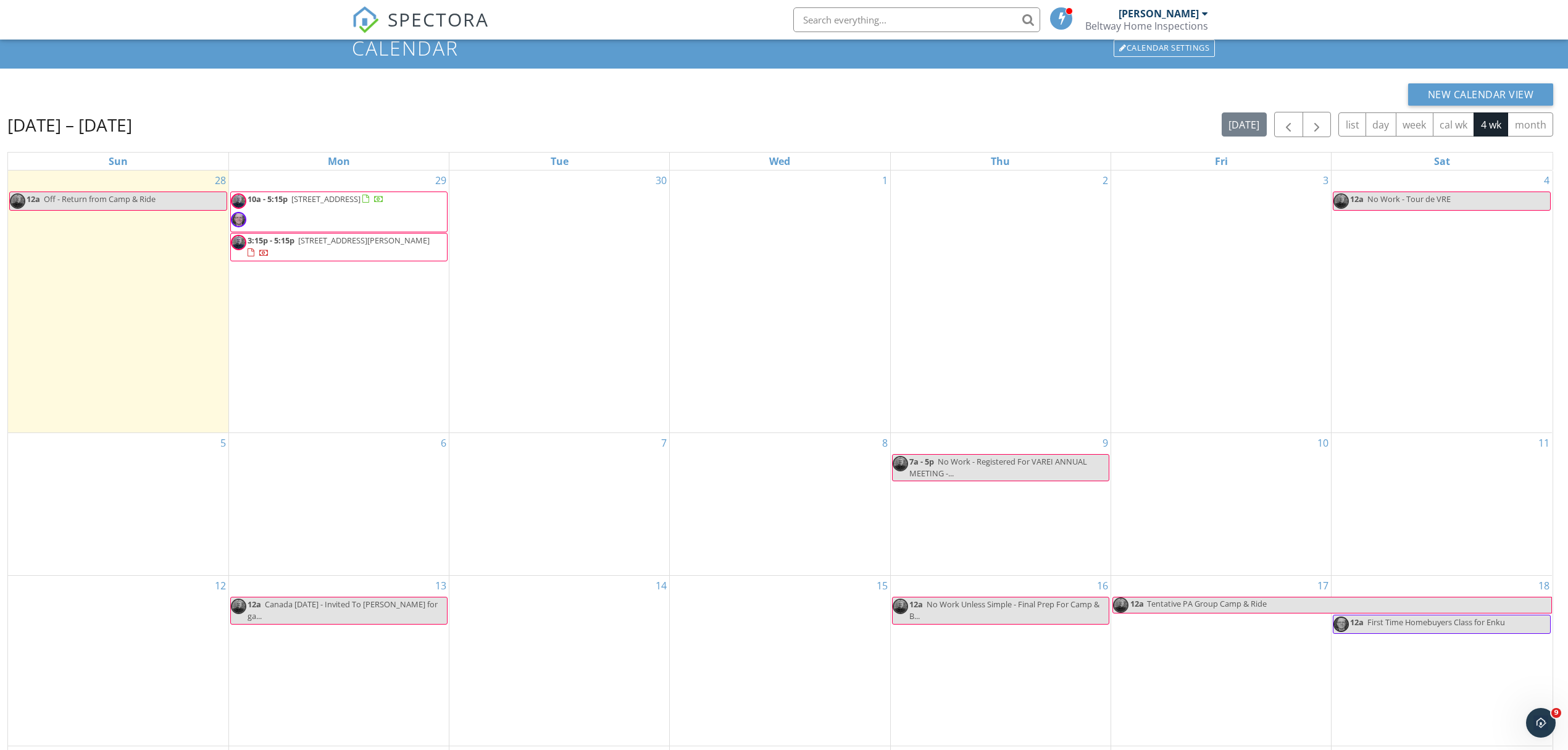
scroll to position [82, 0]
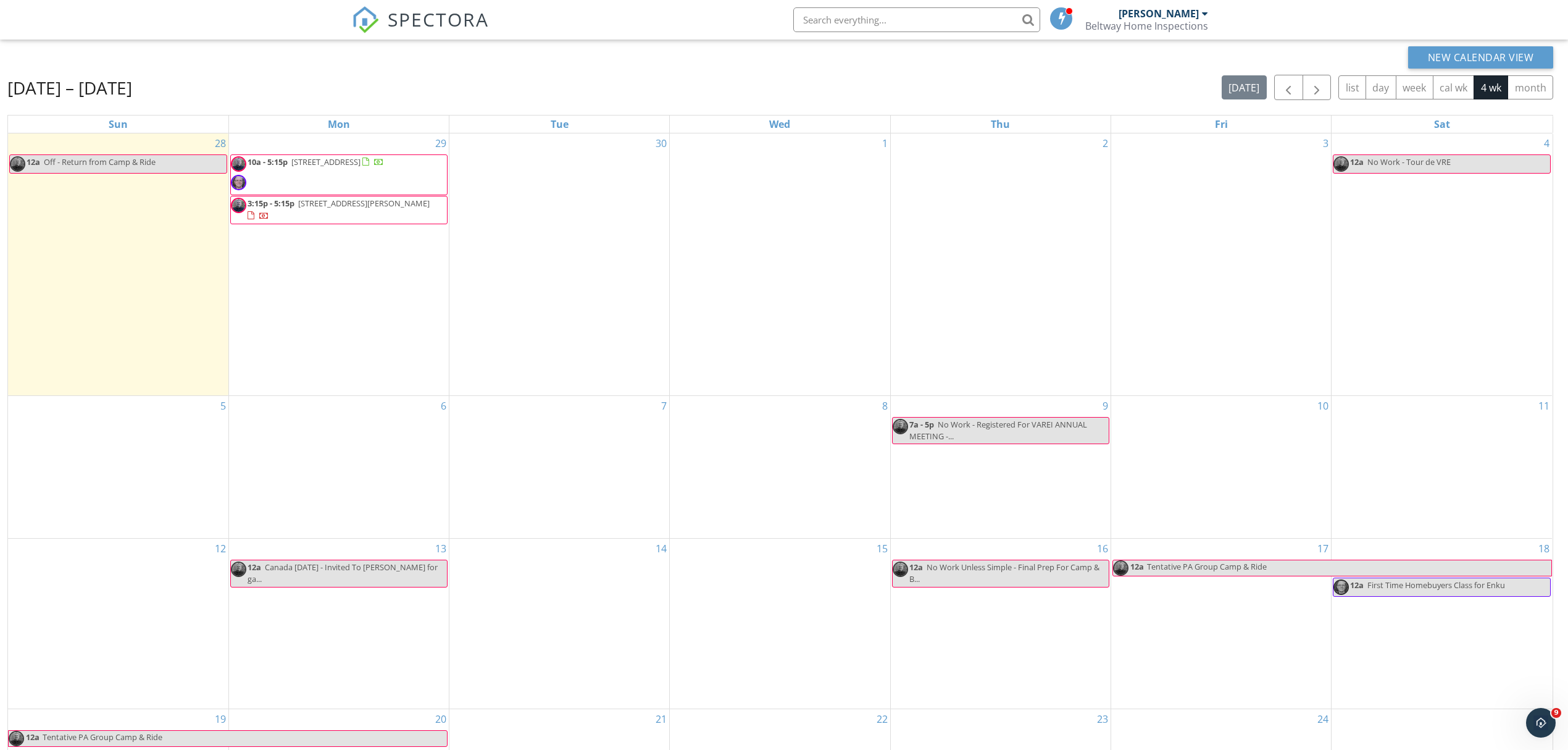
click at [339, 425] on div "6" at bounding box center [339, 467] width 220 height 142
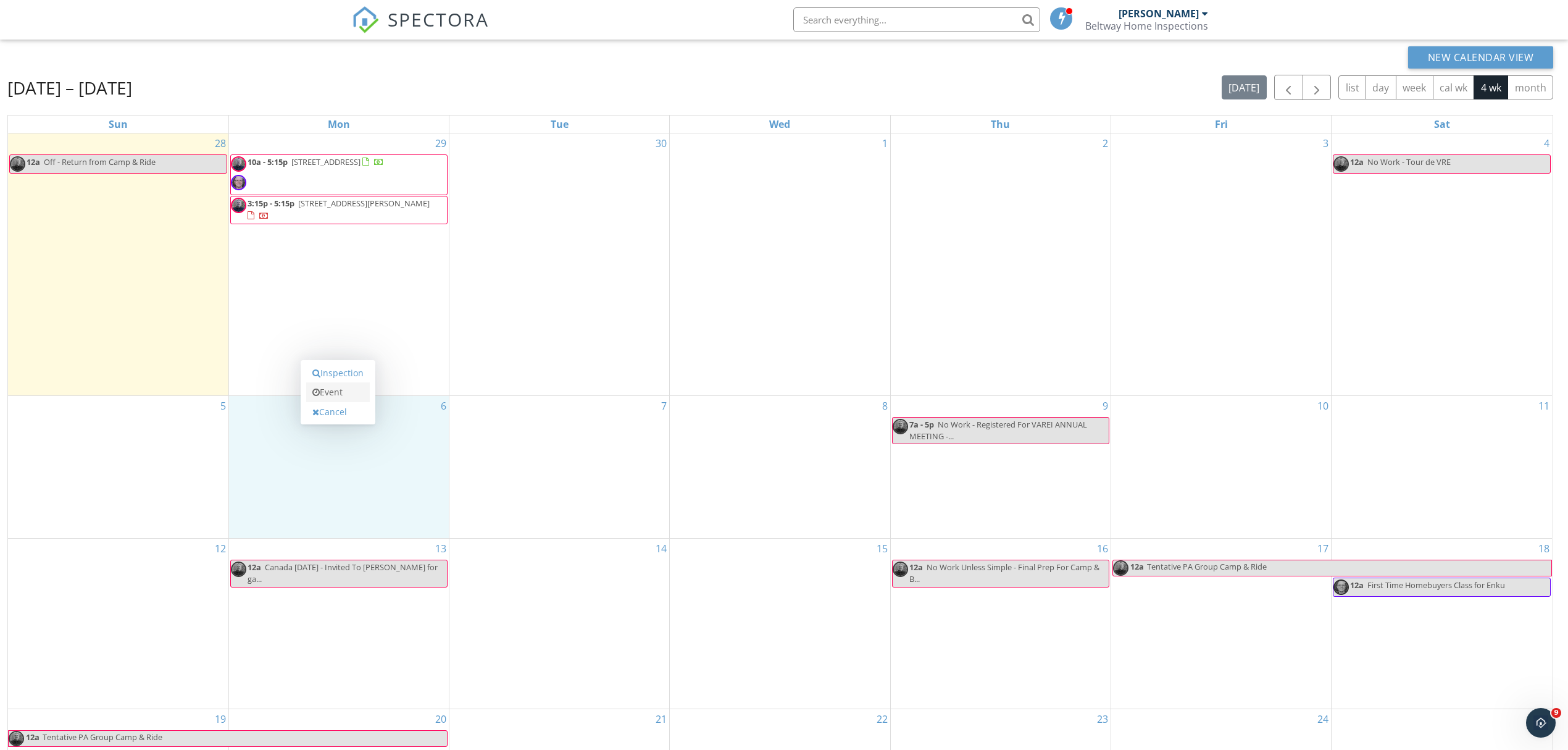
click at [330, 389] on link "Event" at bounding box center [337, 392] width 63 height 20
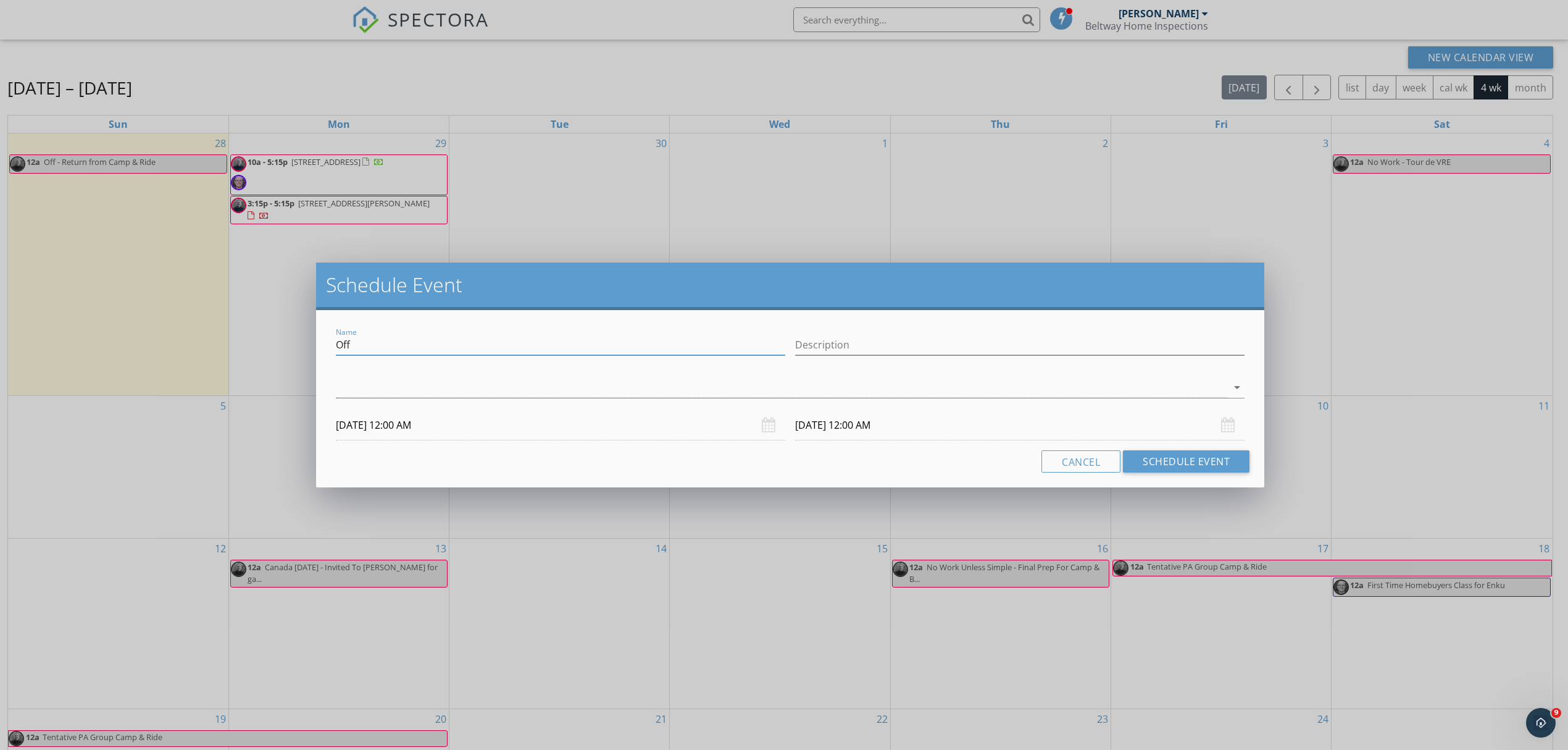
drag, startPoint x: 359, startPoint y: 334, endPoint x: 315, endPoint y: 358, distance: 50.1
click at [315, 358] on div "Schedule Event Name Off Description arrow_drop_down [DATE] 12:00 AM [DATE] 12:0…" at bounding box center [784, 375] width 1568 height 750
type input "Tentative Winchester [PERSON_NAME]"
click at [420, 378] on div at bounding box center [782, 387] width 892 height 21
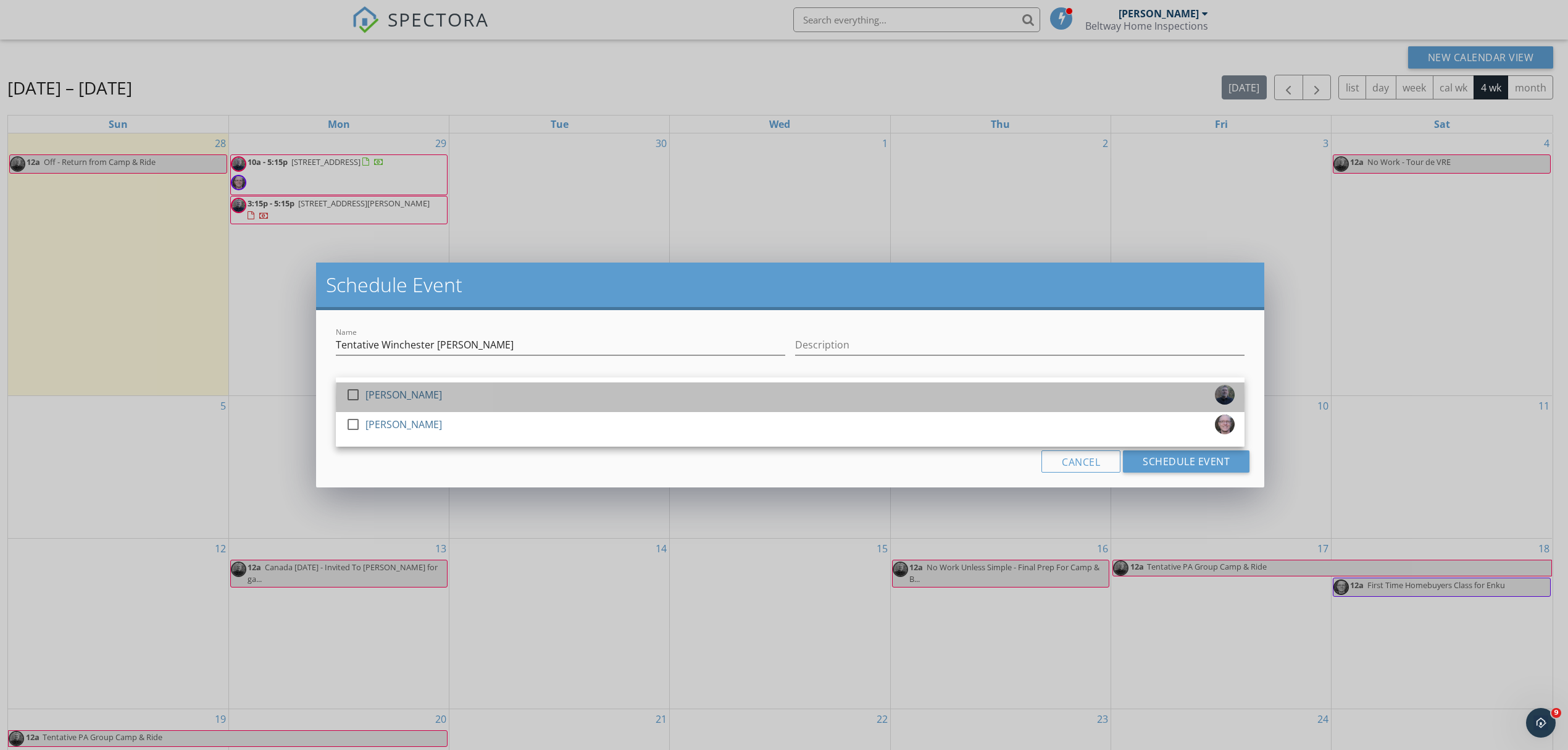
click at [415, 388] on div "[PERSON_NAME]" at bounding box center [403, 394] width 77 height 20
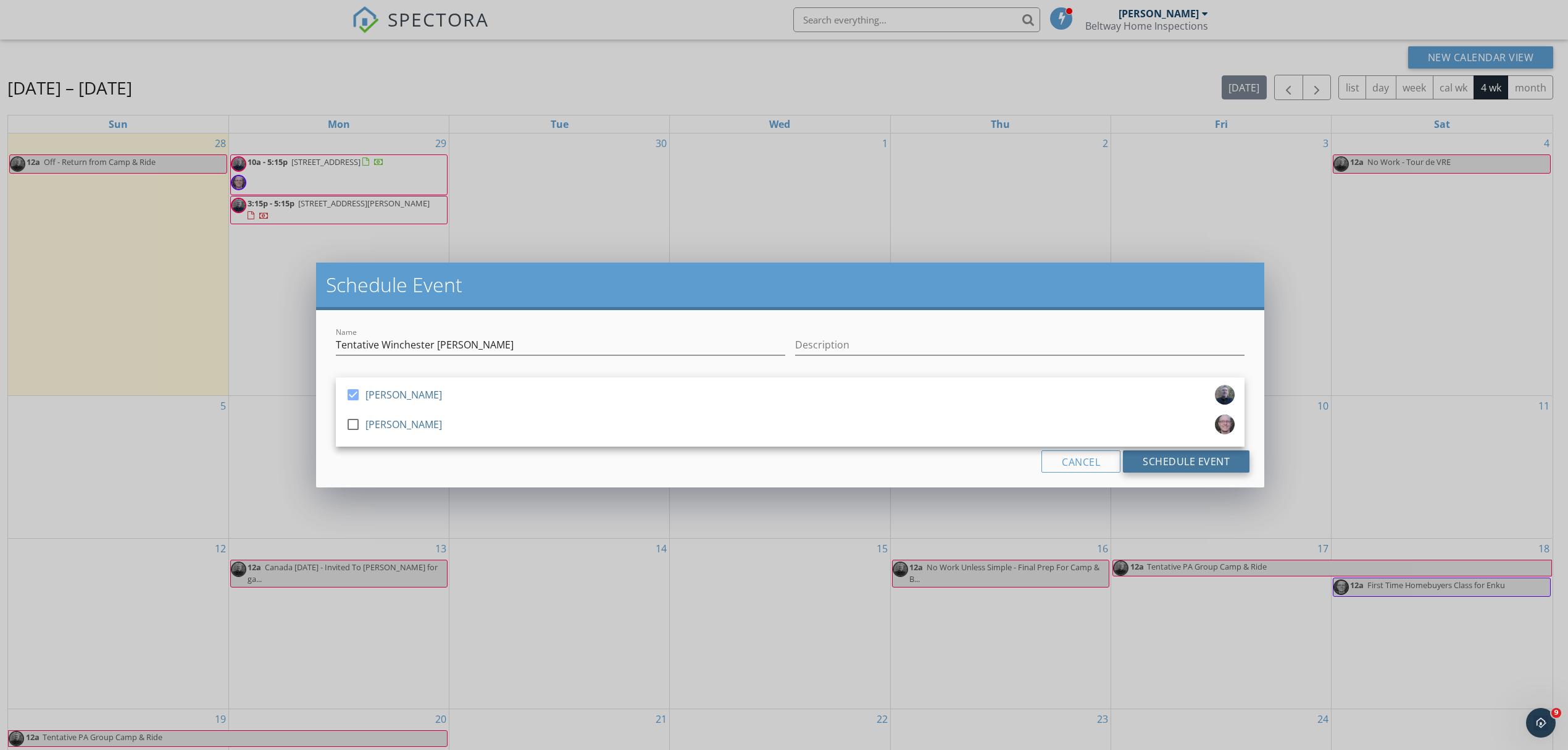
click at [1192, 465] on button "Schedule Event" at bounding box center [1186, 462] width 127 height 23
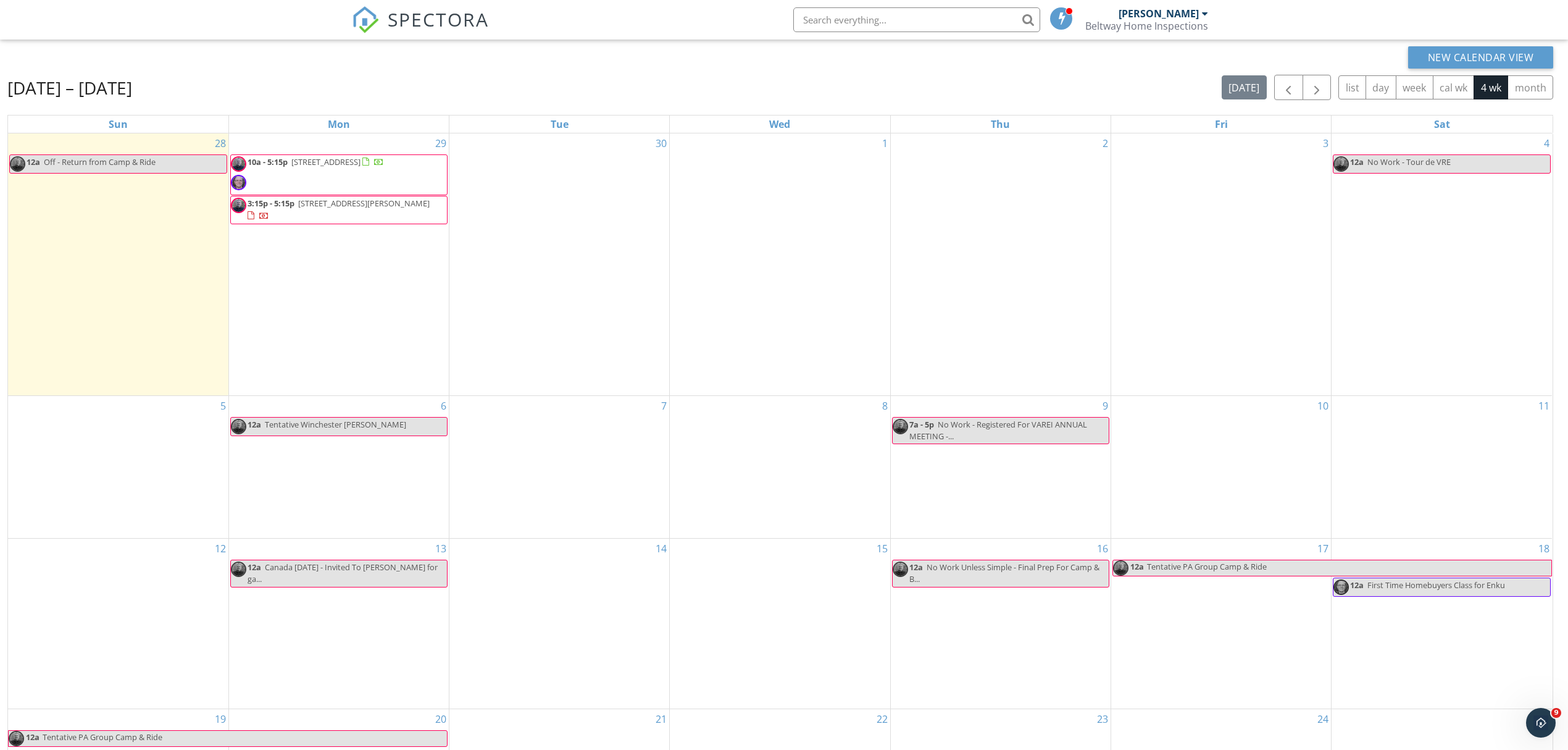
click at [356, 421] on span "Tentative Winchester [PERSON_NAME]" at bounding box center [335, 424] width 142 height 11
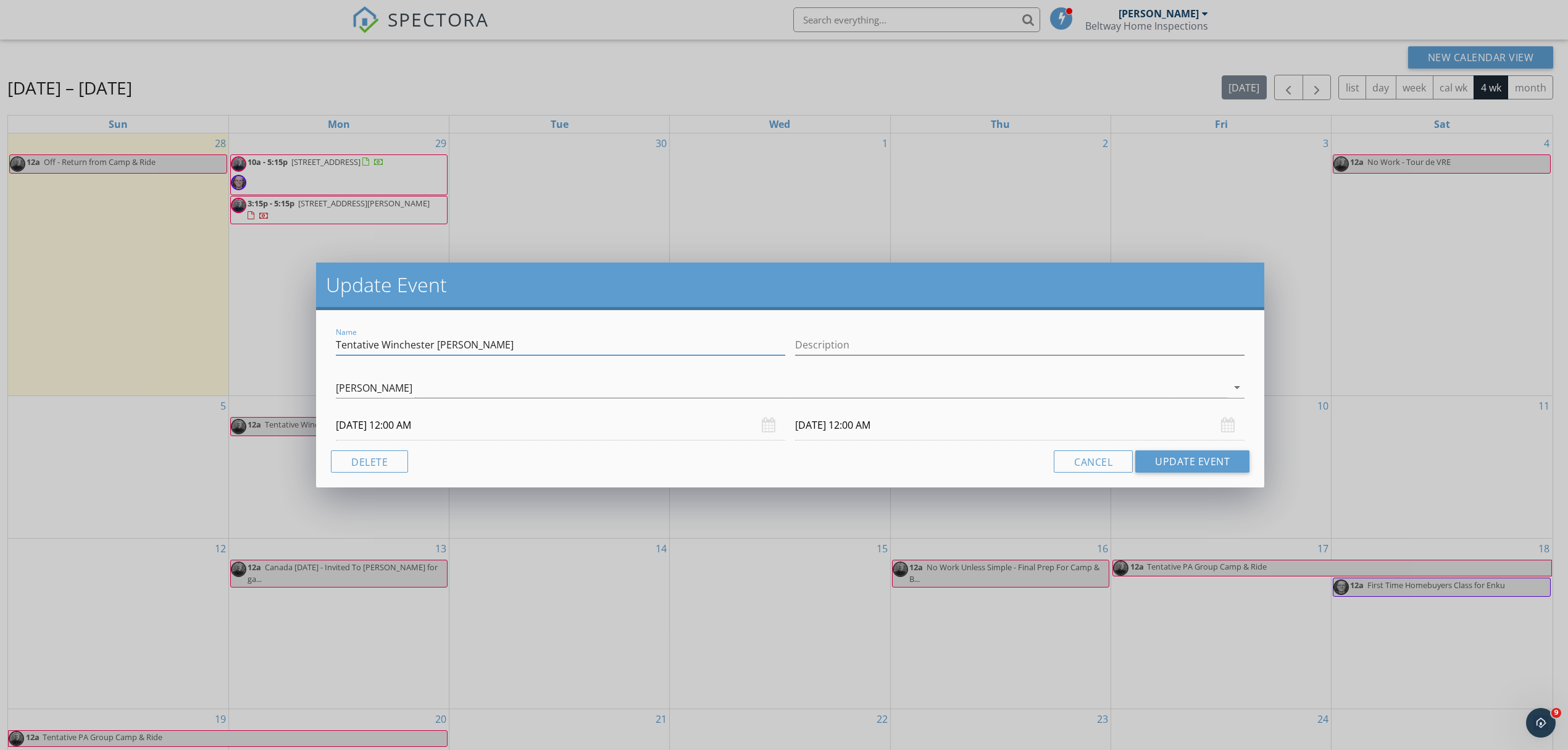
click at [527, 347] on input "Tentative Winchester [PERSON_NAME]" at bounding box center [561, 345] width 450 height 21
type input "Tentative Winchester [PERSON_NAME]"
click at [826, 353] on input "Description" at bounding box center [1020, 345] width 450 height 21
click at [919, 349] on input "Description" at bounding box center [1020, 345] width 450 height 21
paste input "[STREET_ADDRESS][PERSON_NAME]"
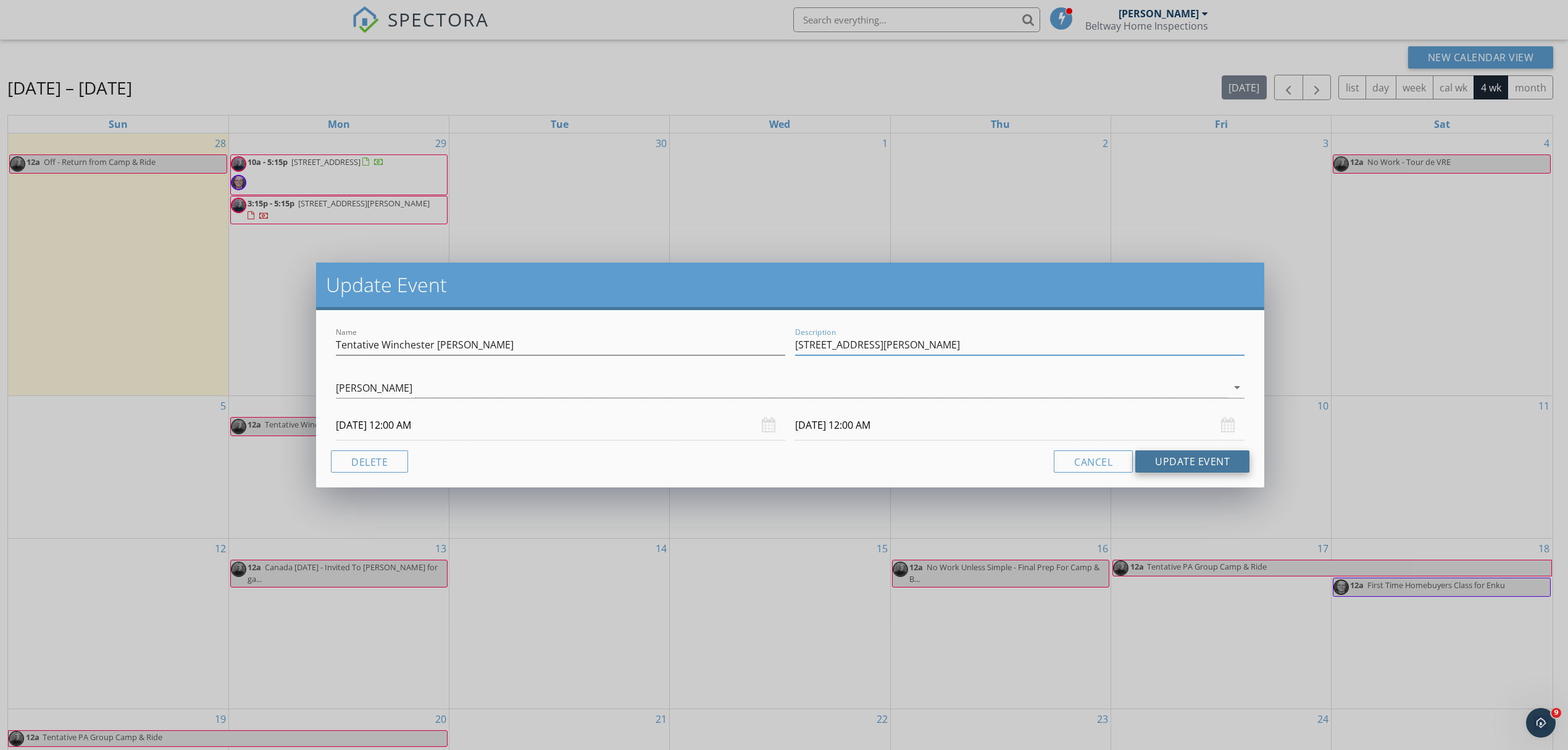
type input "[STREET_ADDRESS][PERSON_NAME]"
click at [1185, 465] on button "Update Event" at bounding box center [1192, 462] width 114 height 23
